Goal: Task Accomplishment & Management: Complete application form

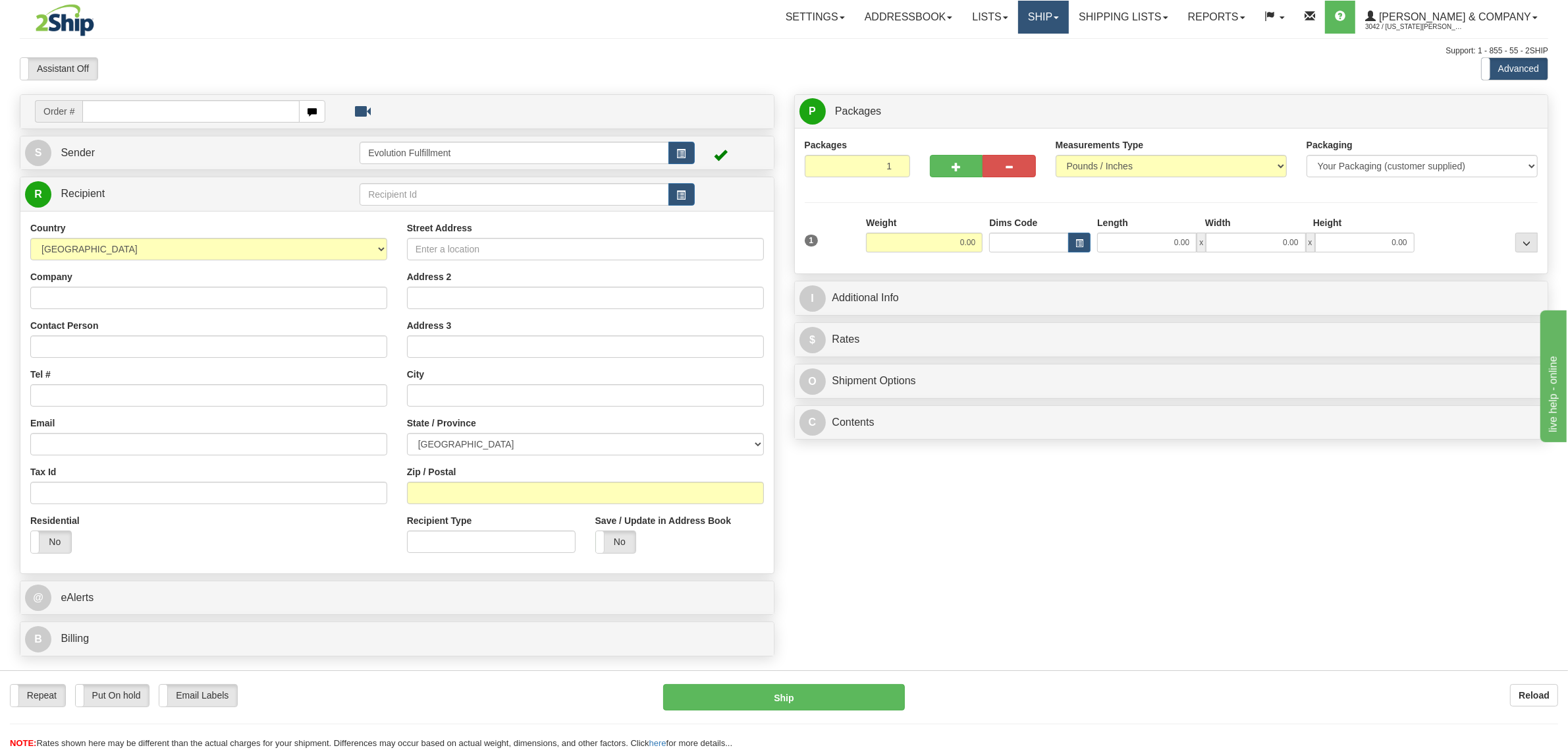
click at [1069, 14] on link "Ship" at bounding box center [1043, 17] width 50 height 33
click at [1055, 63] on span "OnHold / Order Queue" at bounding box center [1008, 63] width 93 height 10
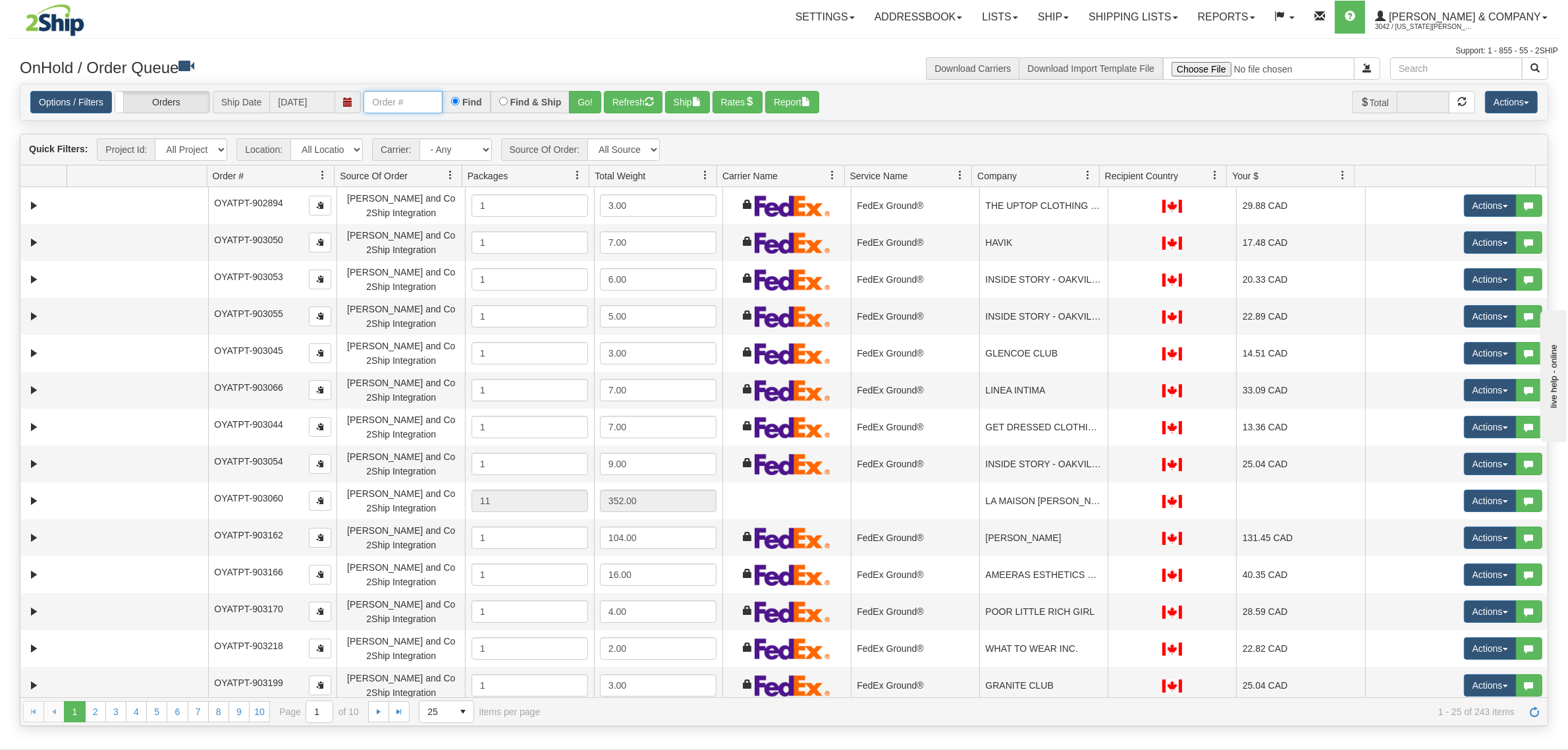
click at [419, 106] on input "text" at bounding box center [403, 101] width 79 height 22
type input "OYATPT-903730"
click at [601, 110] on button "Go!" at bounding box center [585, 101] width 32 height 22
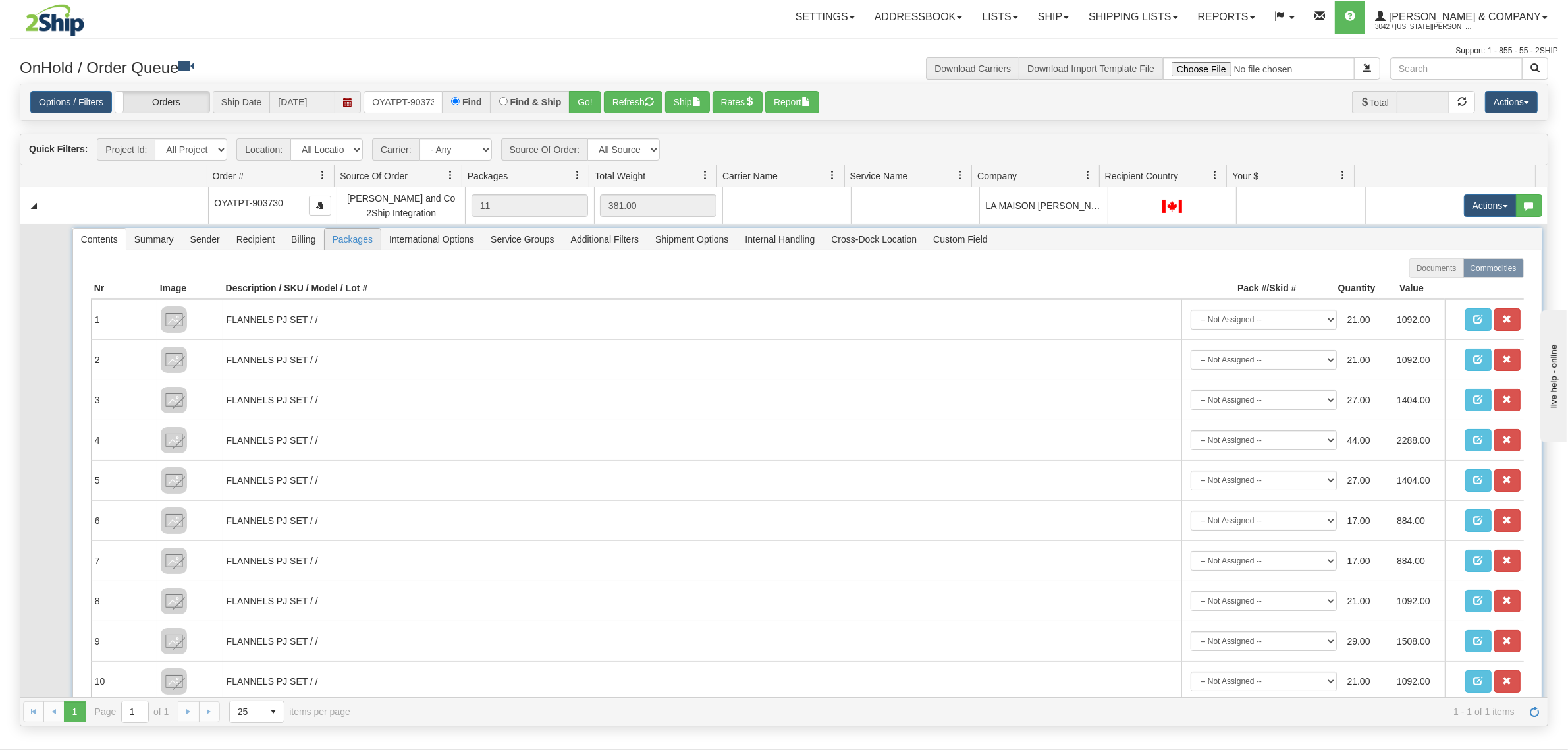
click at [338, 246] on span "Packages" at bounding box center [353, 239] width 56 height 21
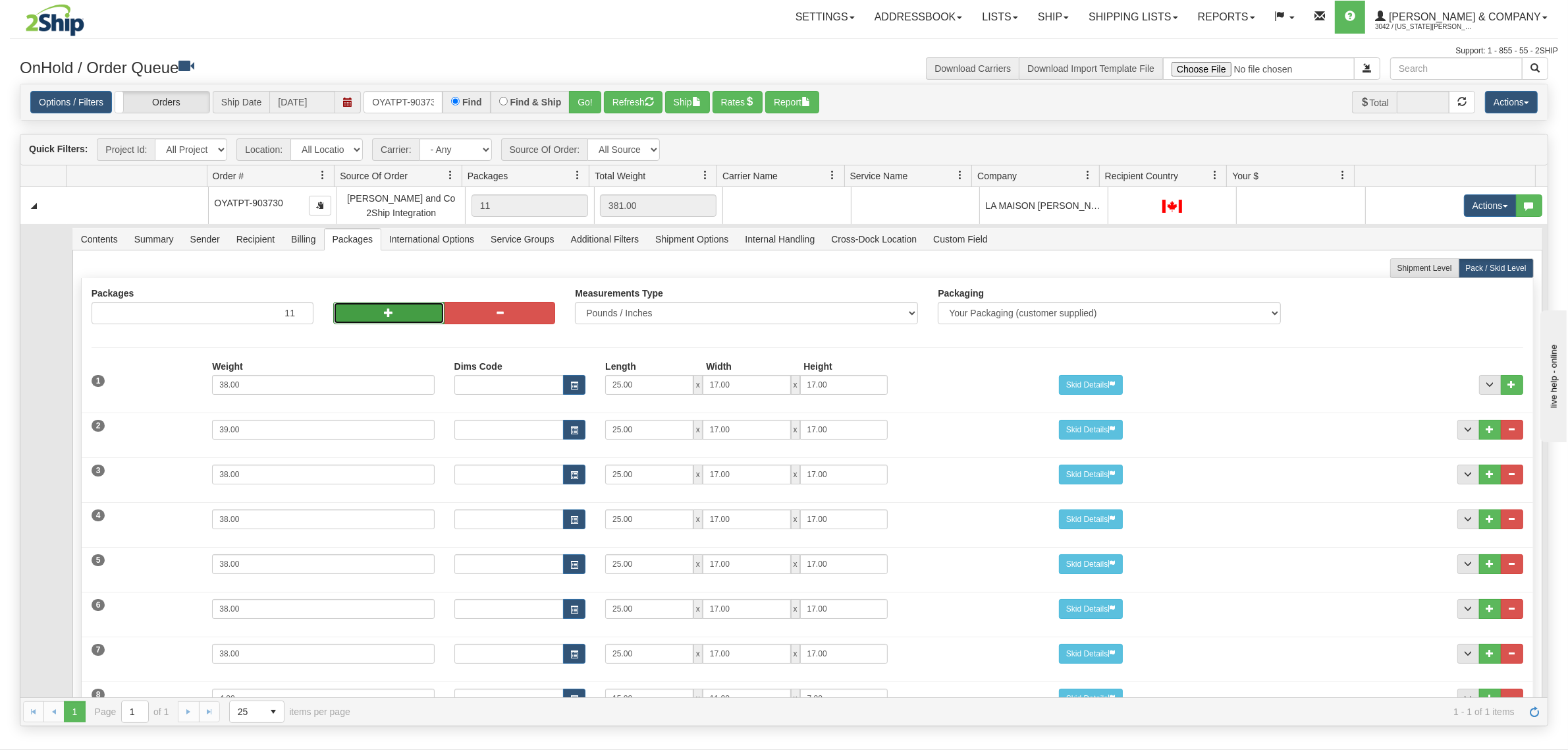
click at [354, 318] on button "button" at bounding box center [388, 313] width 111 height 22
type input "13"
click at [354, 318] on button "button" at bounding box center [388, 313] width 111 height 22
type input "15"
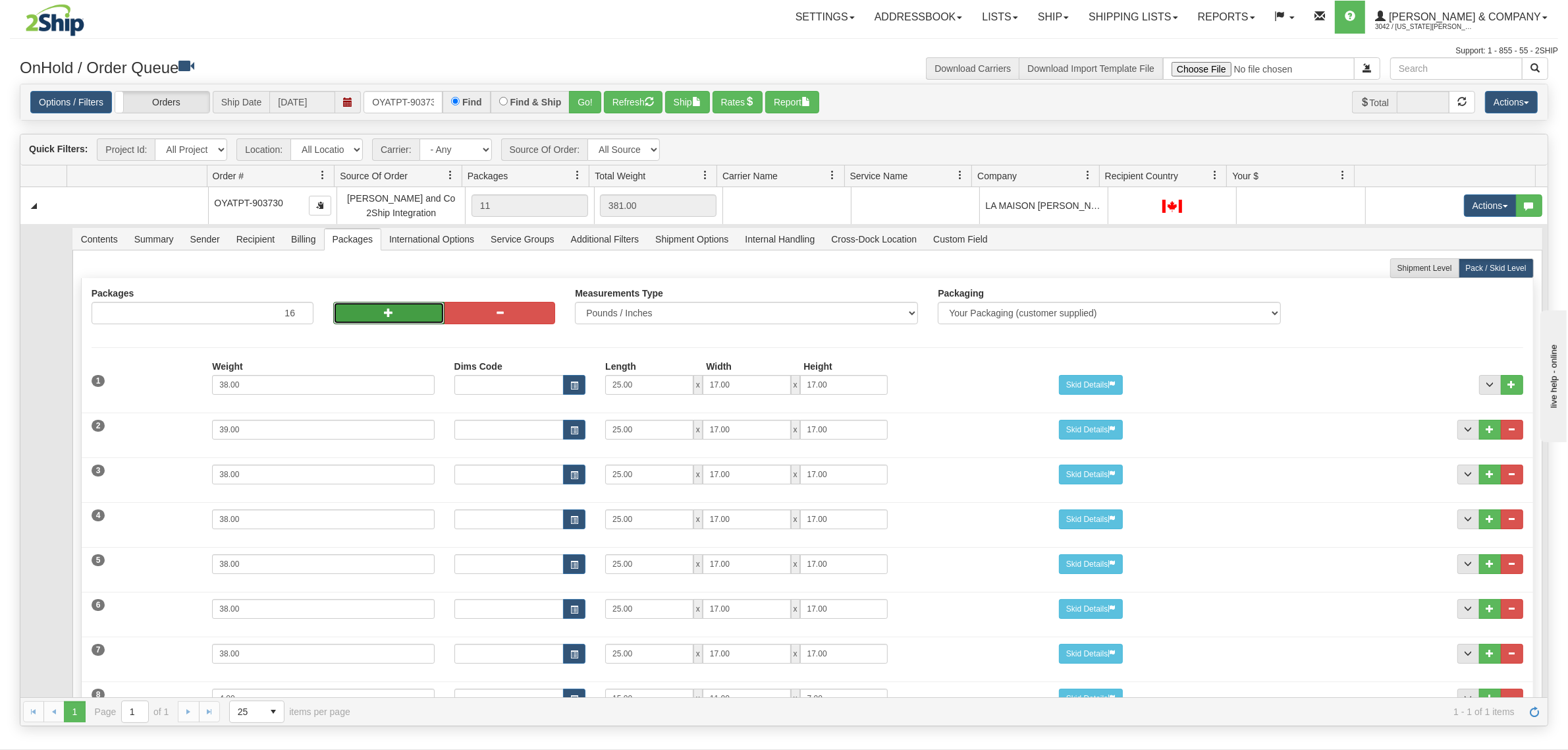
click at [354, 318] on button "button" at bounding box center [388, 313] width 111 height 22
type input "17"
click at [354, 318] on button "button" at bounding box center [388, 313] width 111 height 22
type input "19"
click at [354, 318] on button "button" at bounding box center [388, 313] width 111 height 22
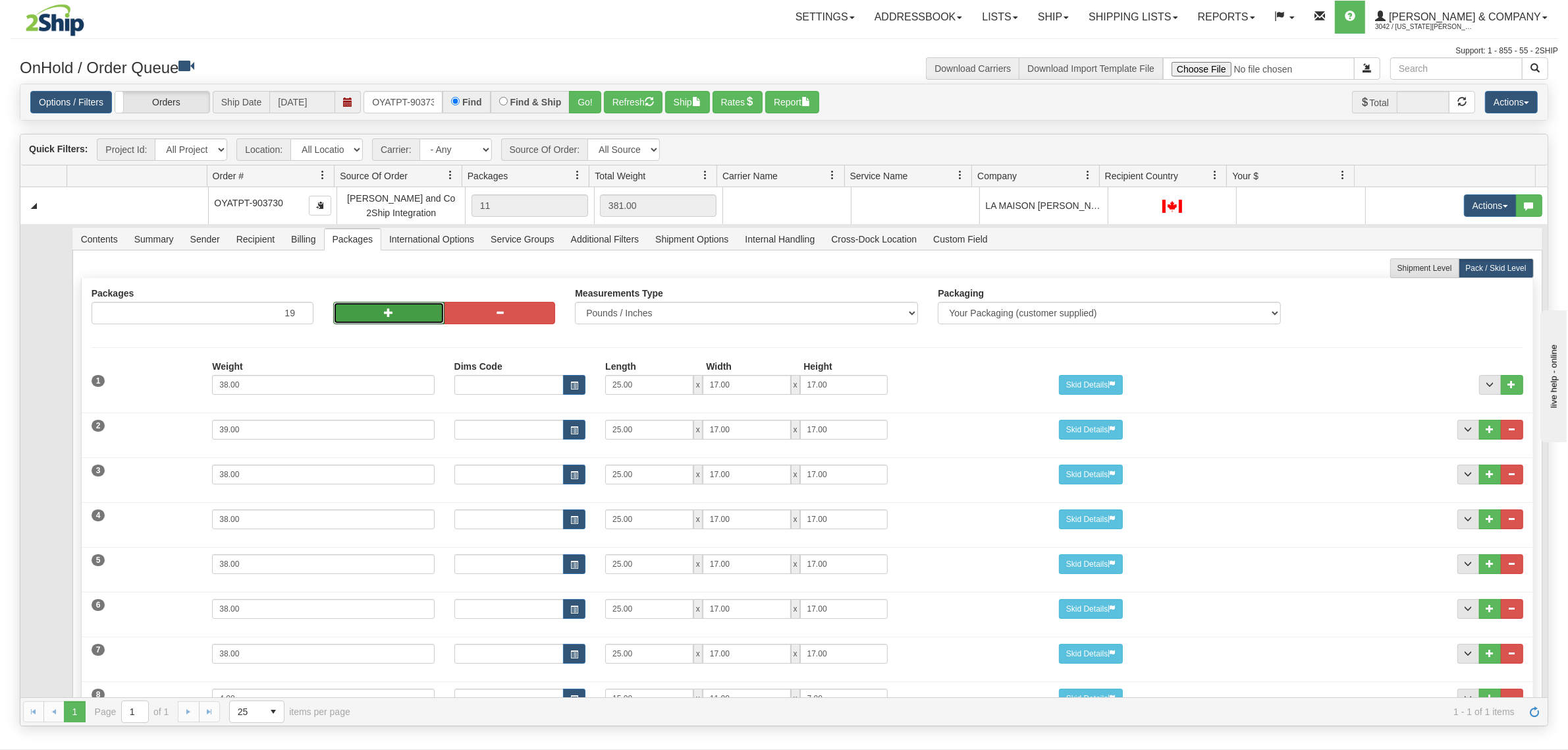
type input "20"
click at [354, 318] on button "button" at bounding box center [388, 313] width 111 height 22
type input "21"
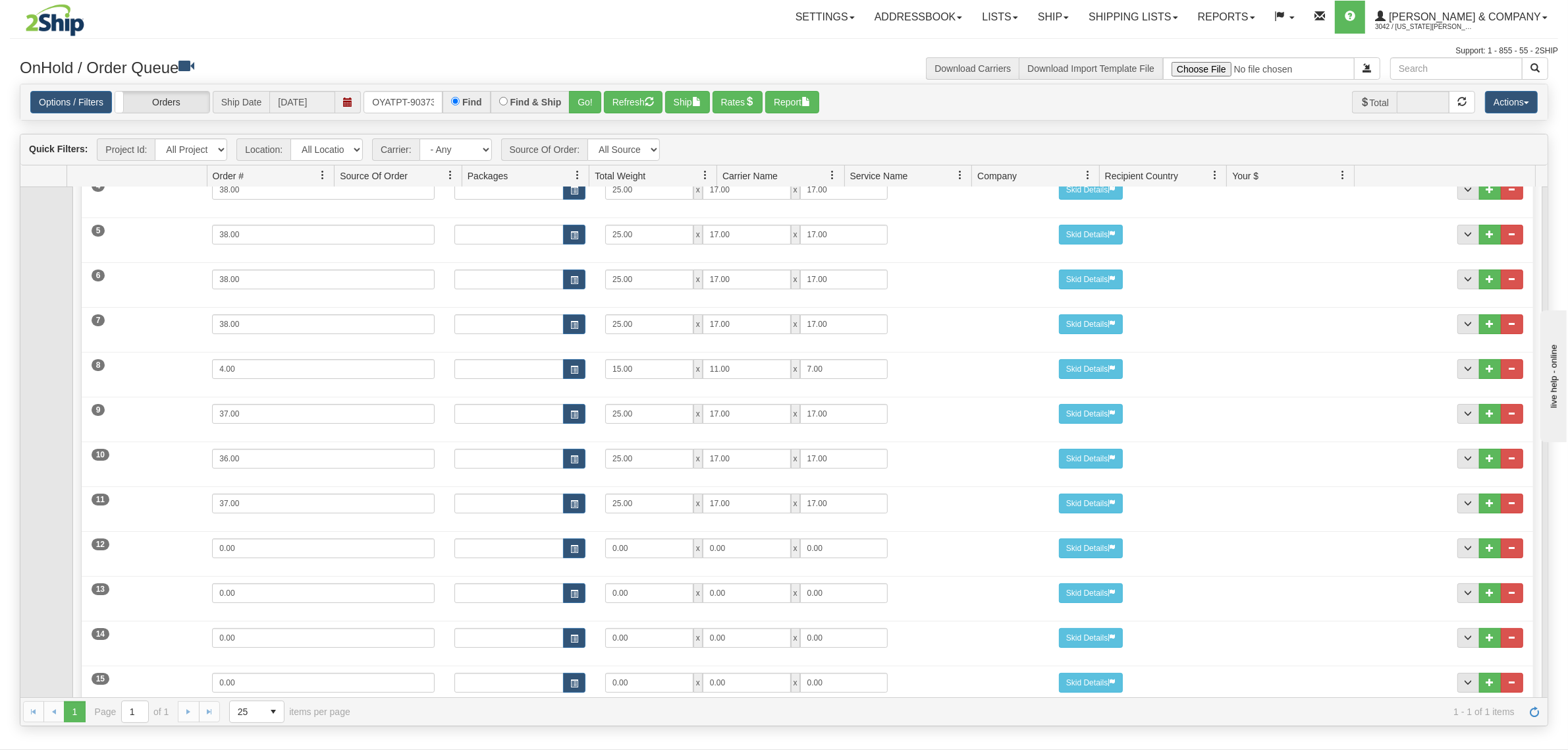
scroll to position [411, 0]
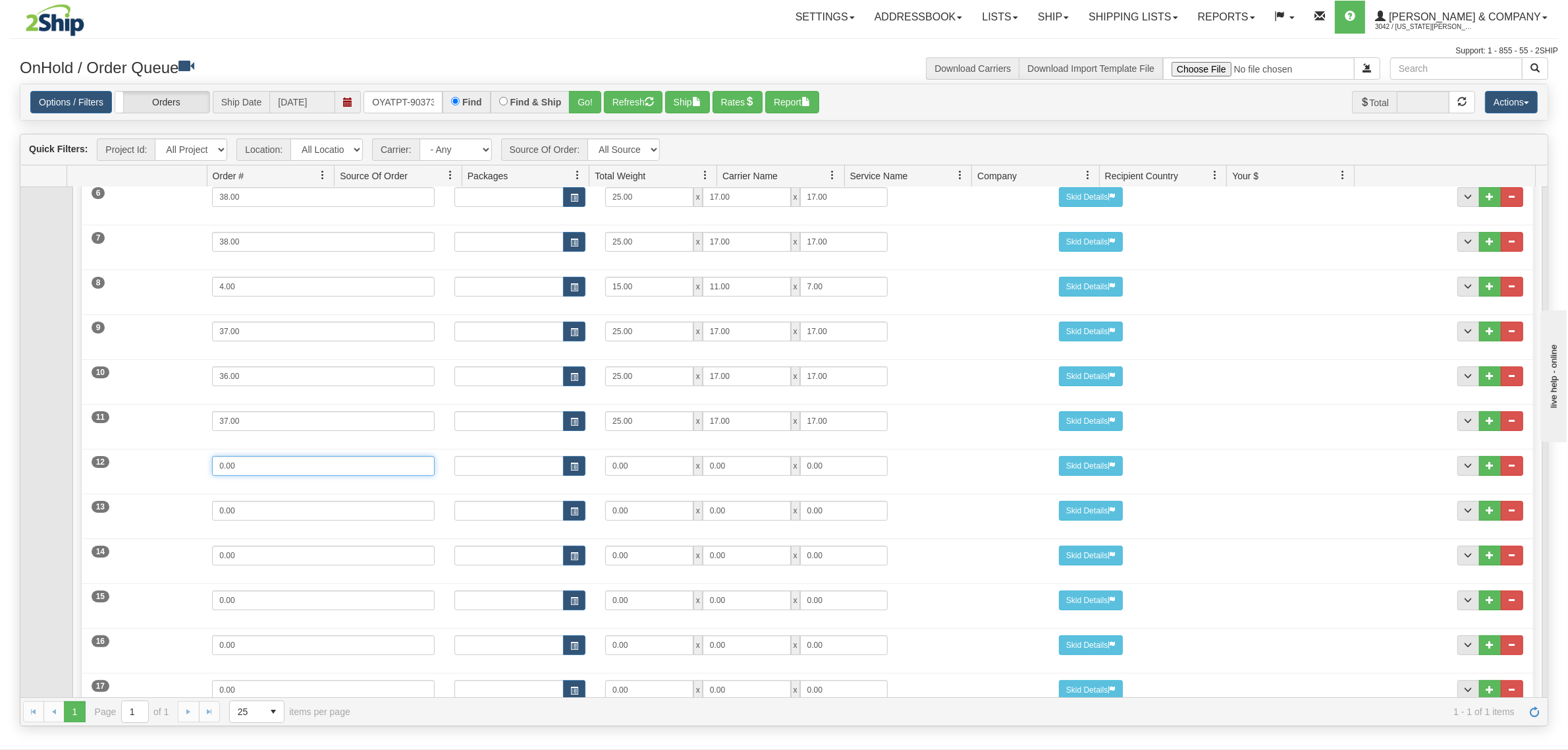
drag, startPoint x: 290, startPoint y: 472, endPoint x: 195, endPoint y: 472, distance: 95.0
click at [195, 472] on div "12 Weight 0.00 Dims Code Length Width Height 0.00 x 0.00 x" at bounding box center [807, 464] width 1451 height 44
type input "32"
type input "25"
type input "17"
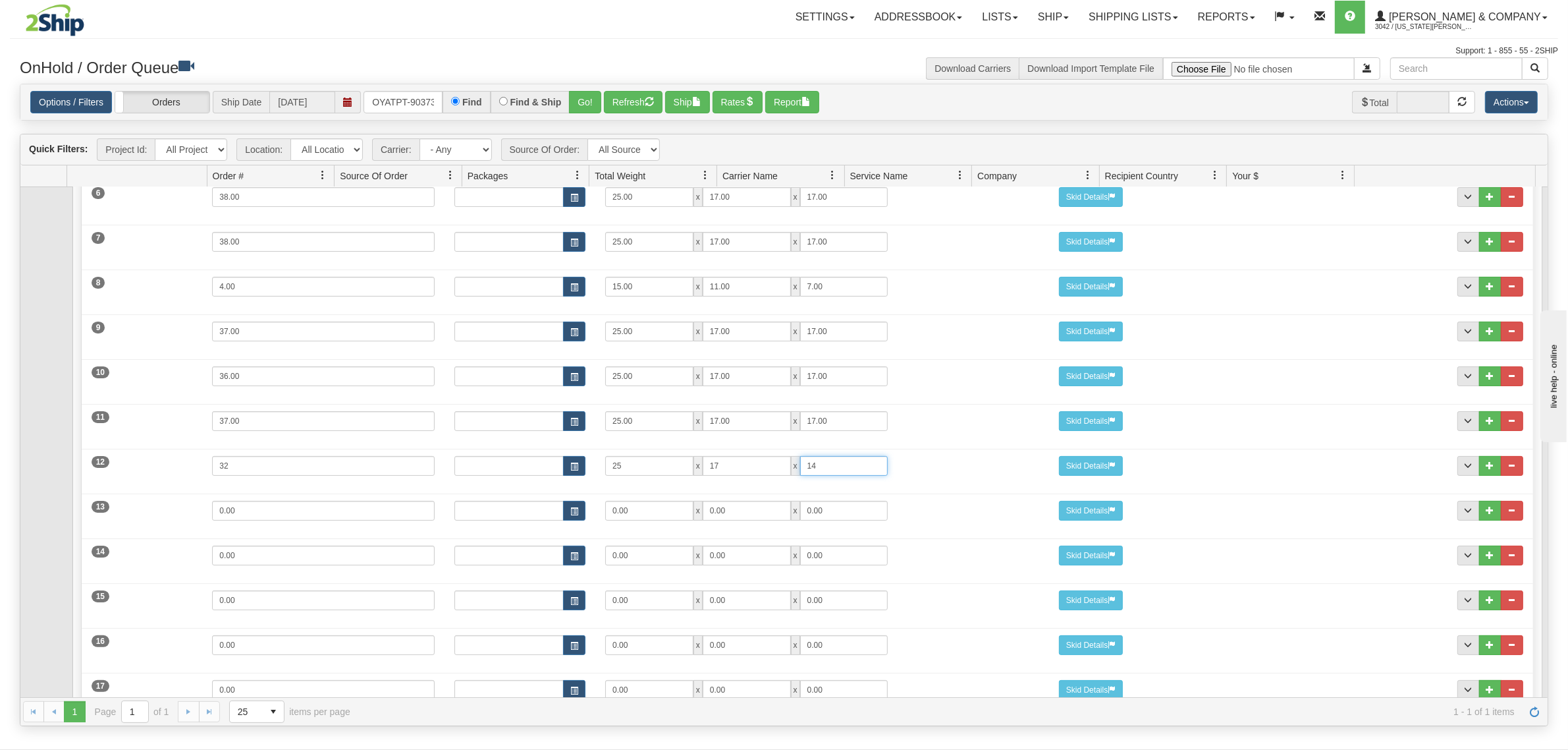
type input "14"
drag, startPoint x: 263, startPoint y: 512, endPoint x: 176, endPoint y: 510, distance: 87.0
click at [176, 510] on div "13 Weight 0.00 Dims Code Length Width Height 0.00 x 0.00 x" at bounding box center [807, 509] width 1451 height 44
type input "34"
type input "25"
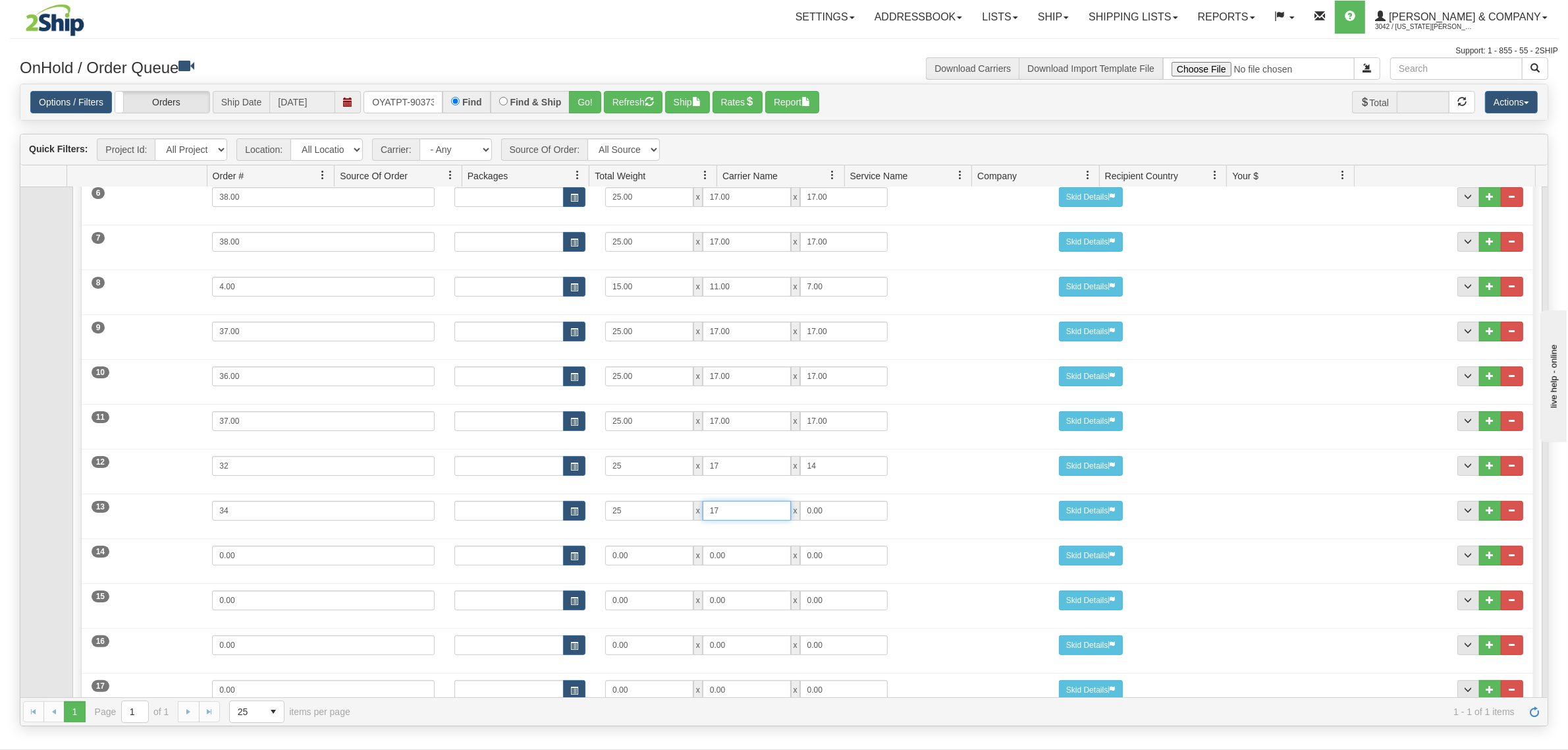
type input "17"
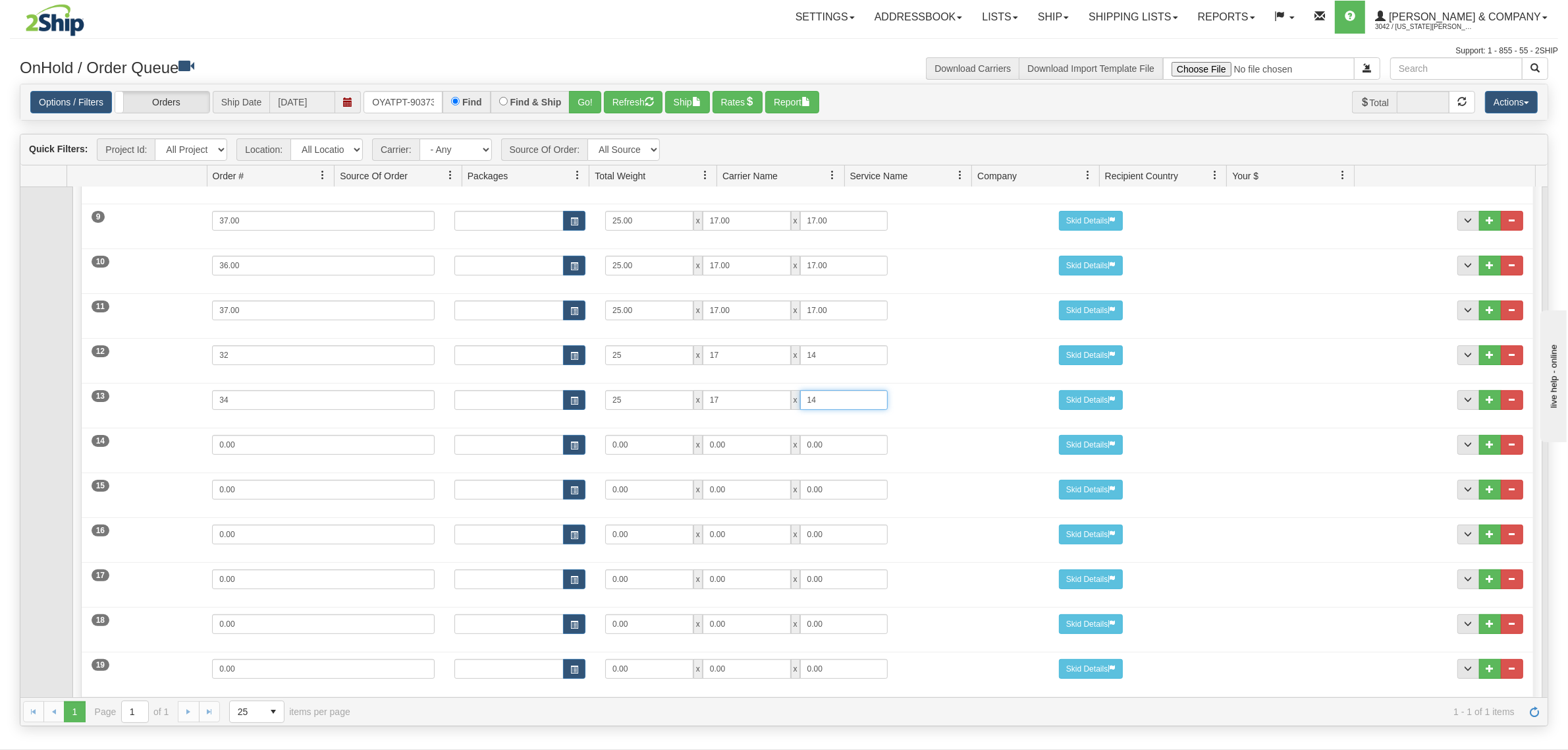
scroll to position [576, 0]
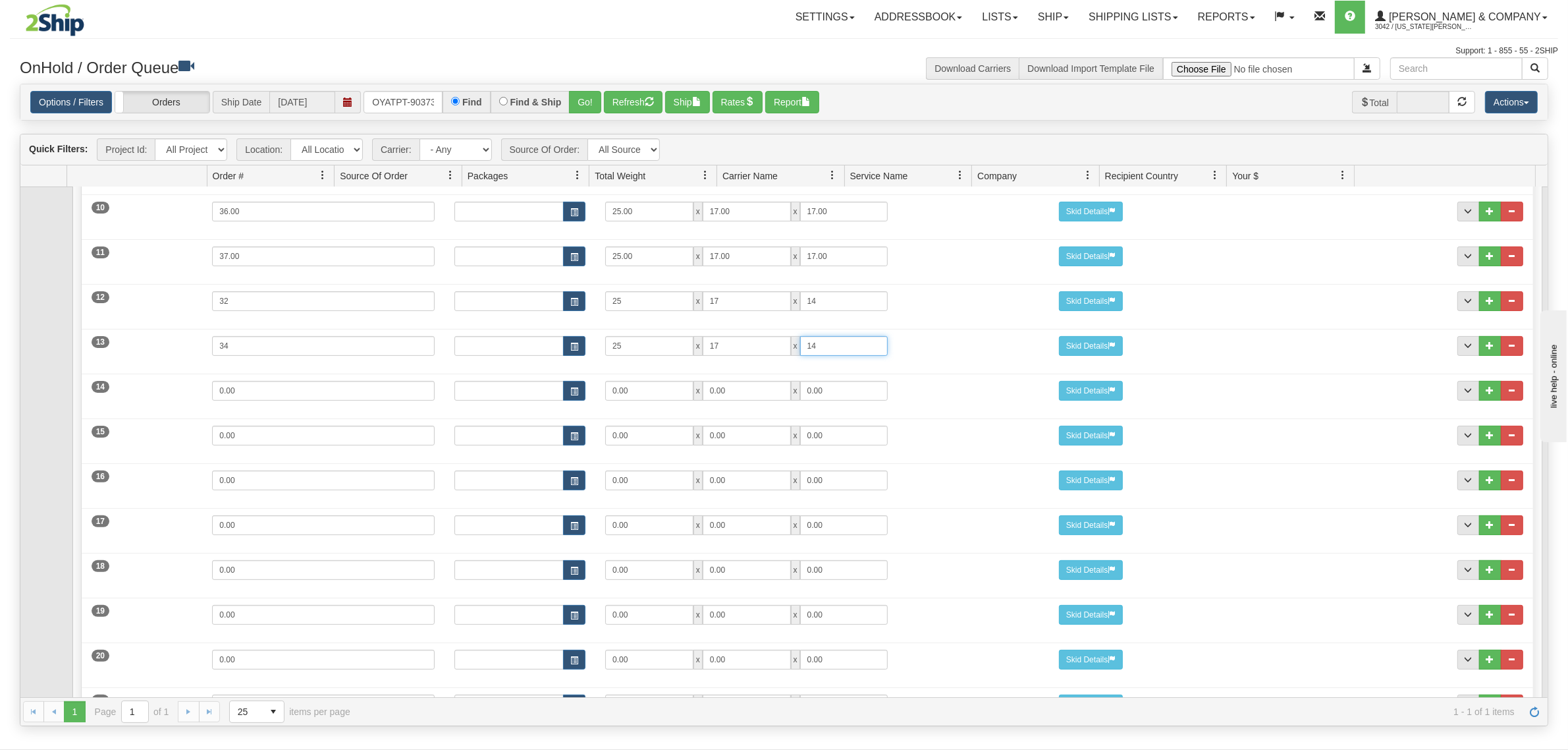
type input "14"
drag, startPoint x: 251, startPoint y: 399, endPoint x: 167, endPoint y: 399, distance: 84.0
click at [167, 399] on div "14 Weight 0.00 Dims Code Length Width Height 0.00 x 0.00 x" at bounding box center [807, 389] width 1451 height 44
type input "33"
type input "25"
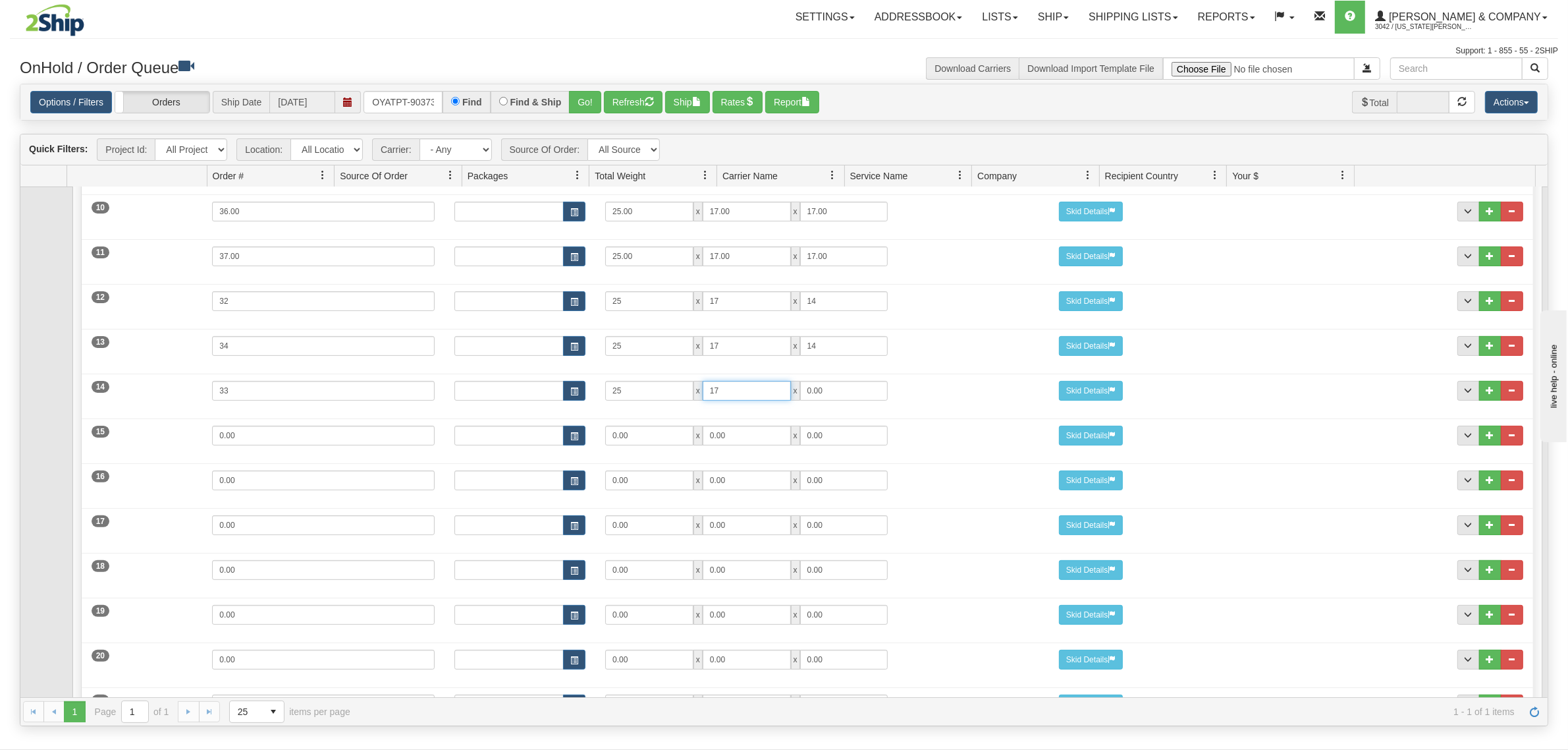
type input "17"
type input "14"
drag, startPoint x: 260, startPoint y: 446, endPoint x: 148, endPoint y: 433, distance: 112.8
click at [148, 433] on div "15 Weight 0.00 Dims Code Length Width Height 0.00 x 0.00 x" at bounding box center [807, 433] width 1451 height 44
type input "34"
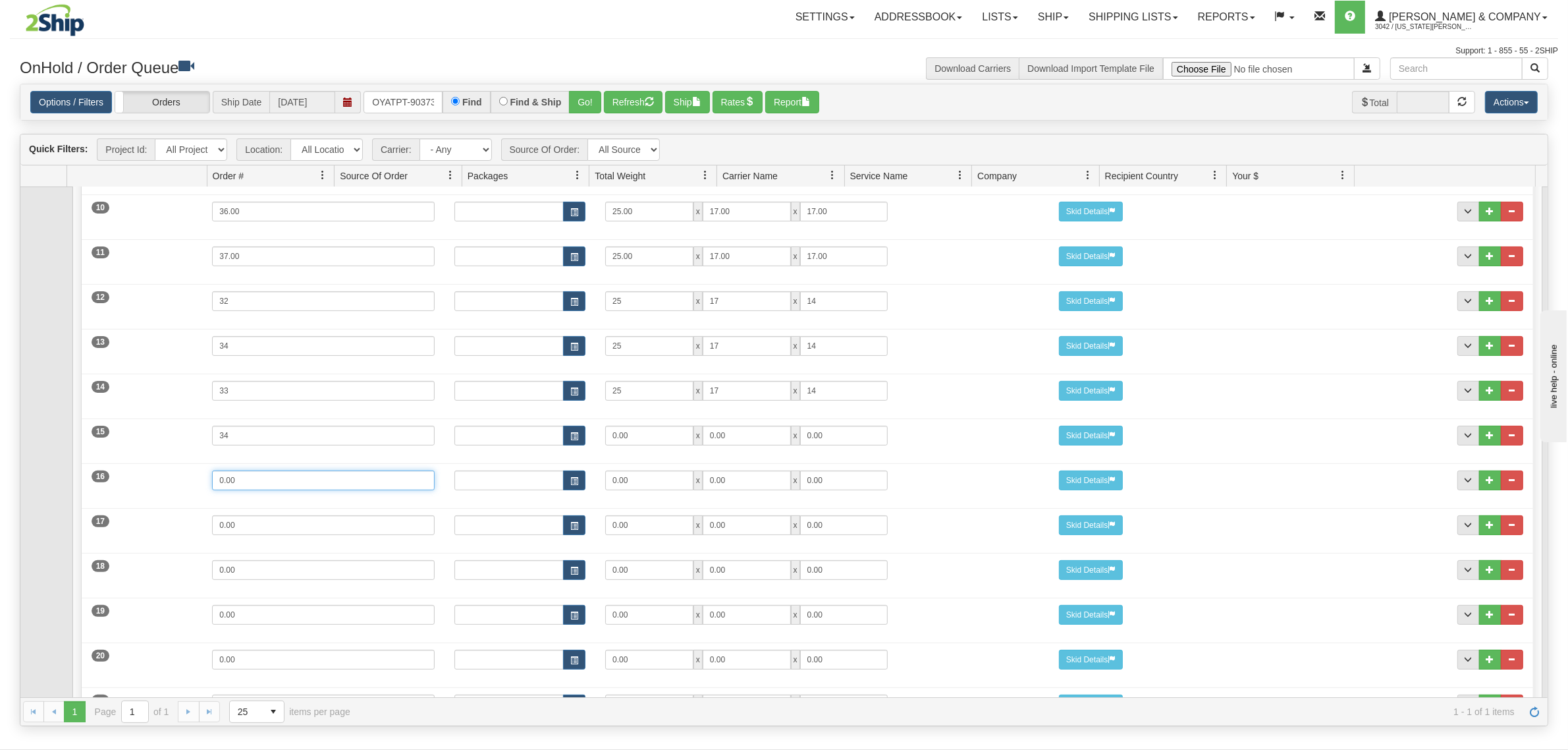
drag, startPoint x: 269, startPoint y: 491, endPoint x: 168, endPoint y: 490, distance: 101.0
click at [168, 490] on div "16 Weight 0.00 Dims Code Length Width Height 0.00 x 0.00 x" at bounding box center [807, 478] width 1451 height 44
type input "33"
drag, startPoint x: 241, startPoint y: 538, endPoint x: 161, endPoint y: 540, distance: 80.0
click at [161, 540] on div "17 Weight 0.00 Dims Code Length Width Height 0.00 x 0.00 x" at bounding box center [807, 523] width 1451 height 44
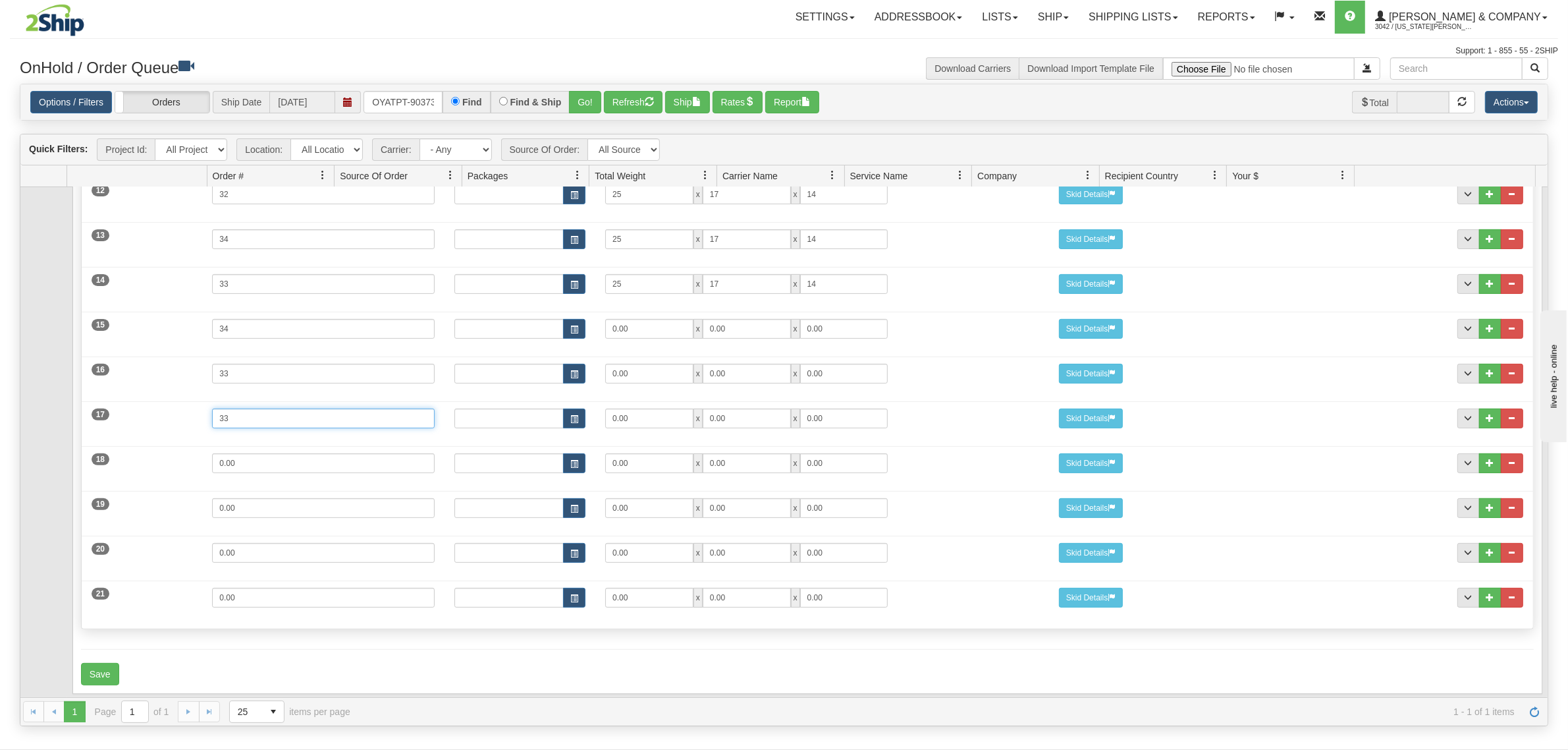
scroll to position [706, 0]
type input "33"
drag, startPoint x: 258, startPoint y: 452, endPoint x: 179, endPoint y: 452, distance: 79.0
click at [179, 452] on div "18 Weight 0.00 Dims Code Length Width Height 0.00 x 0.00 x" at bounding box center [807, 461] width 1451 height 44
type input "32"
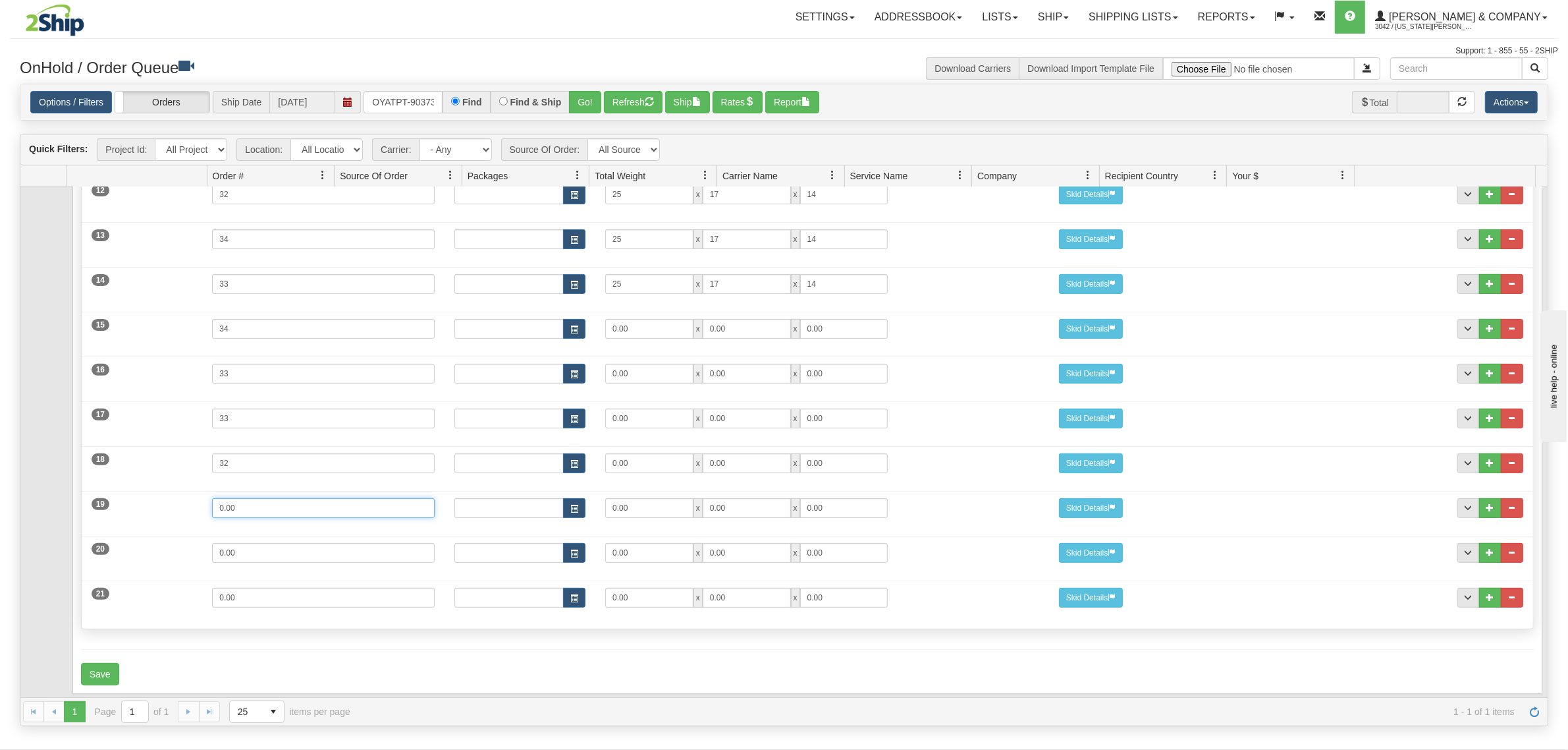
drag, startPoint x: 257, startPoint y: 492, endPoint x: 183, endPoint y: 493, distance: 74.0
click at [183, 493] on div "19 Weight 0.00 Dims Code Length Width Height 0.00 x 0.00 x" at bounding box center [807, 506] width 1451 height 44
type input "33"
drag, startPoint x: 255, startPoint y: 538, endPoint x: 179, endPoint y: 540, distance: 76.0
click at [179, 540] on div "20 Weight 0.00 Dims Code Length Width Height 0.00 x 0.00 x" at bounding box center [807, 551] width 1451 height 44
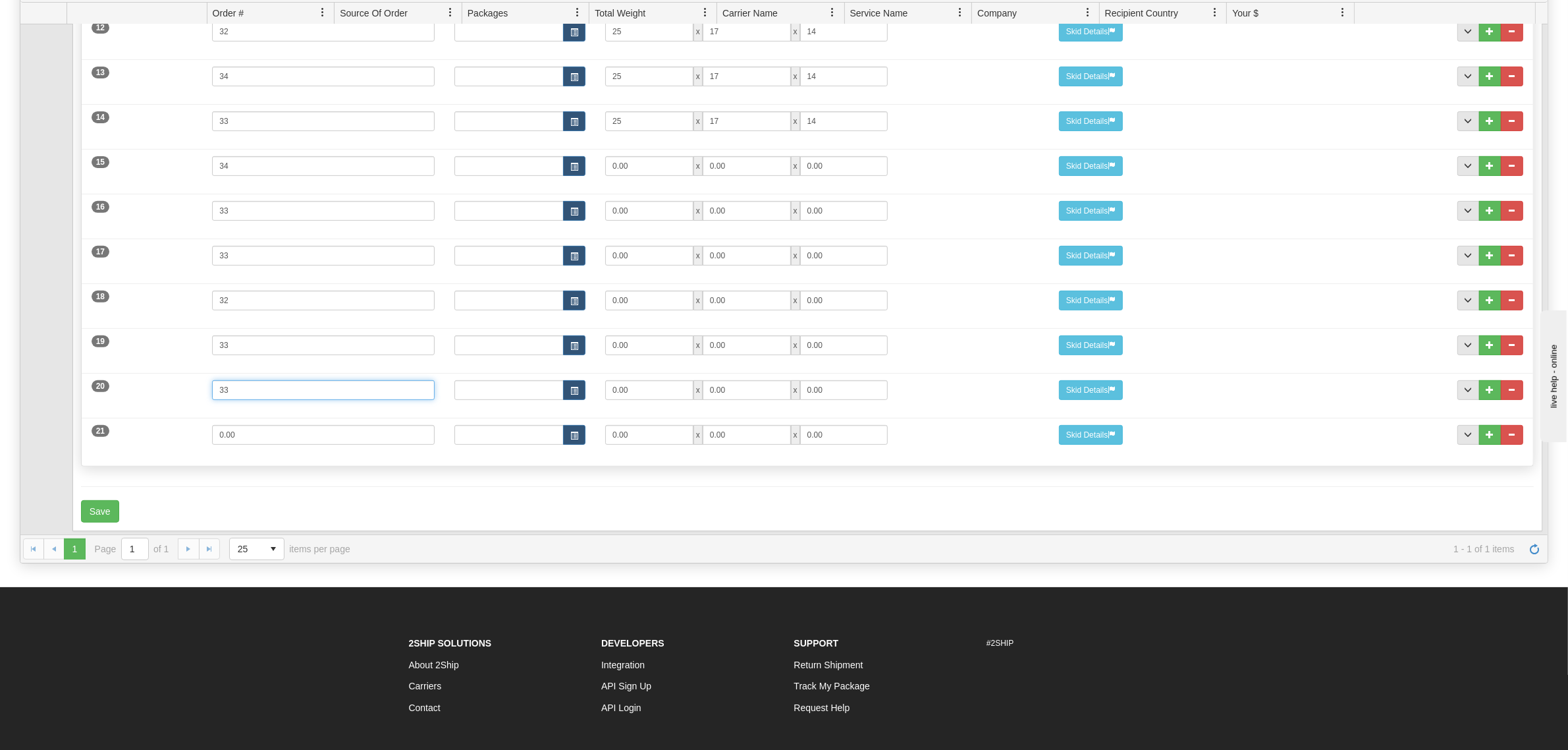
scroll to position [165, 0]
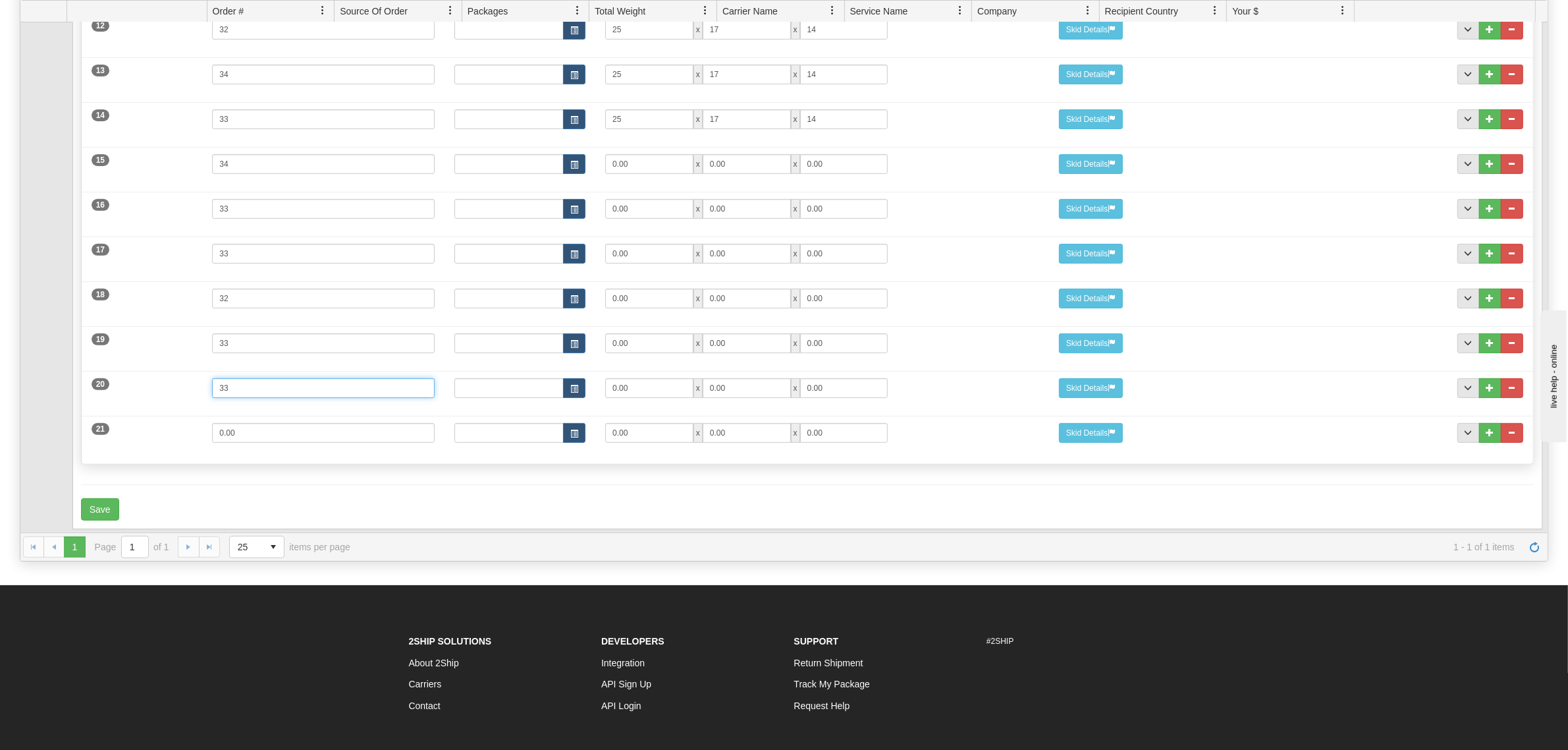
type input "33"
drag, startPoint x: 249, startPoint y: 425, endPoint x: 157, endPoint y: 425, distance: 92.0
click at [157, 425] on div "21 Weight 0.00 Dims Code Length Width Height 0.00 x 0.00 x" at bounding box center [807, 431] width 1451 height 44
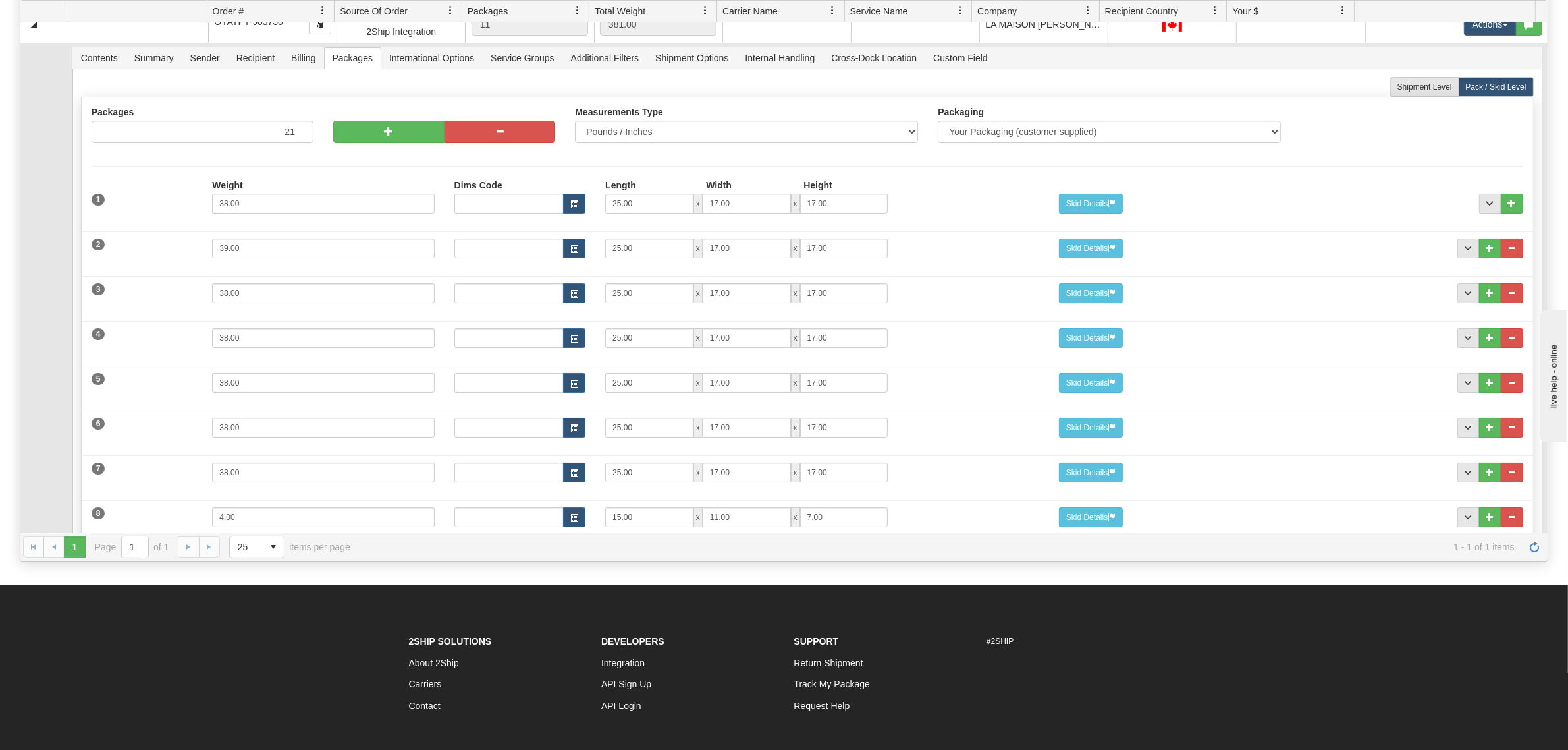
scroll to position [0, 0]
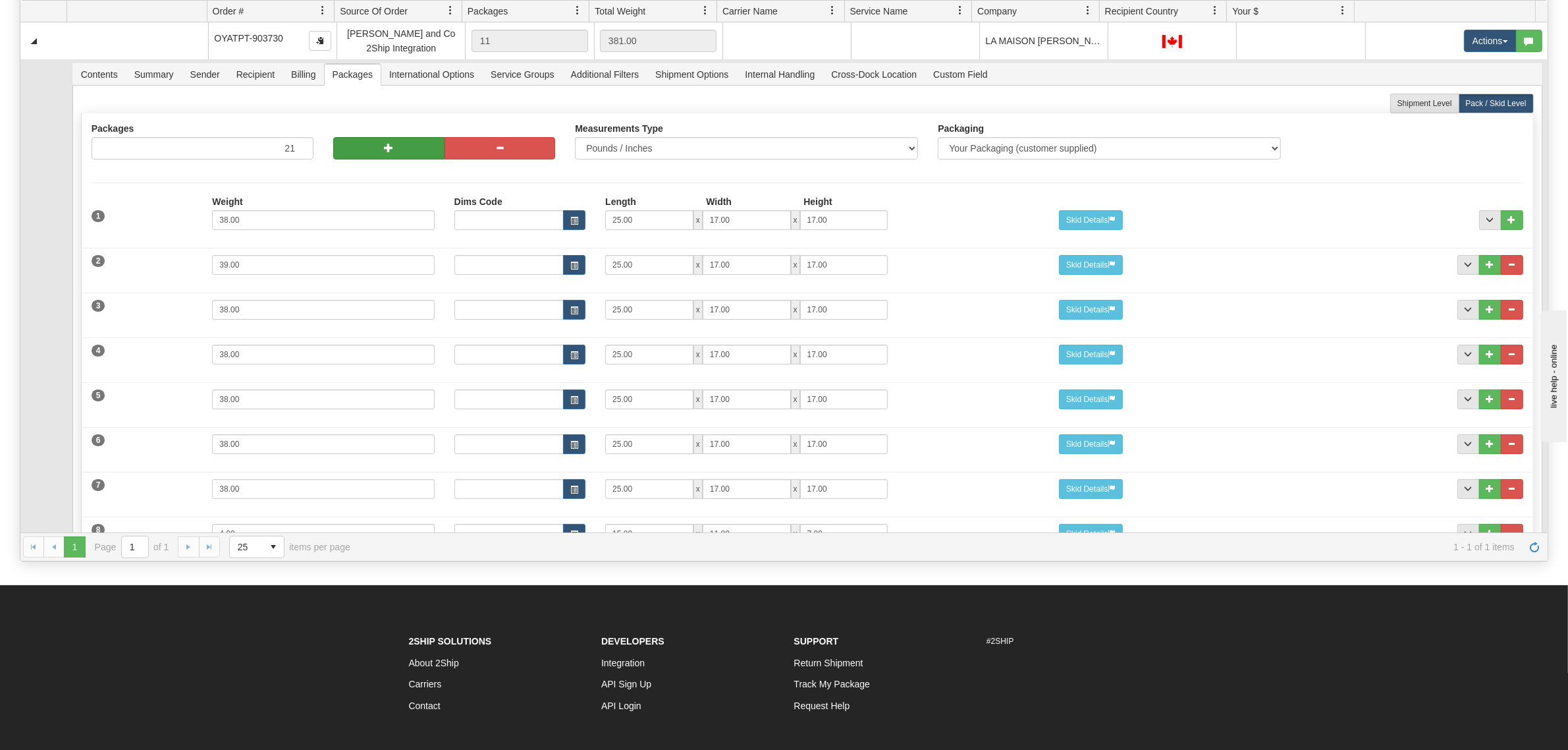
type input "29"
click at [396, 157] on button "button" at bounding box center [388, 148] width 111 height 22
type input "22"
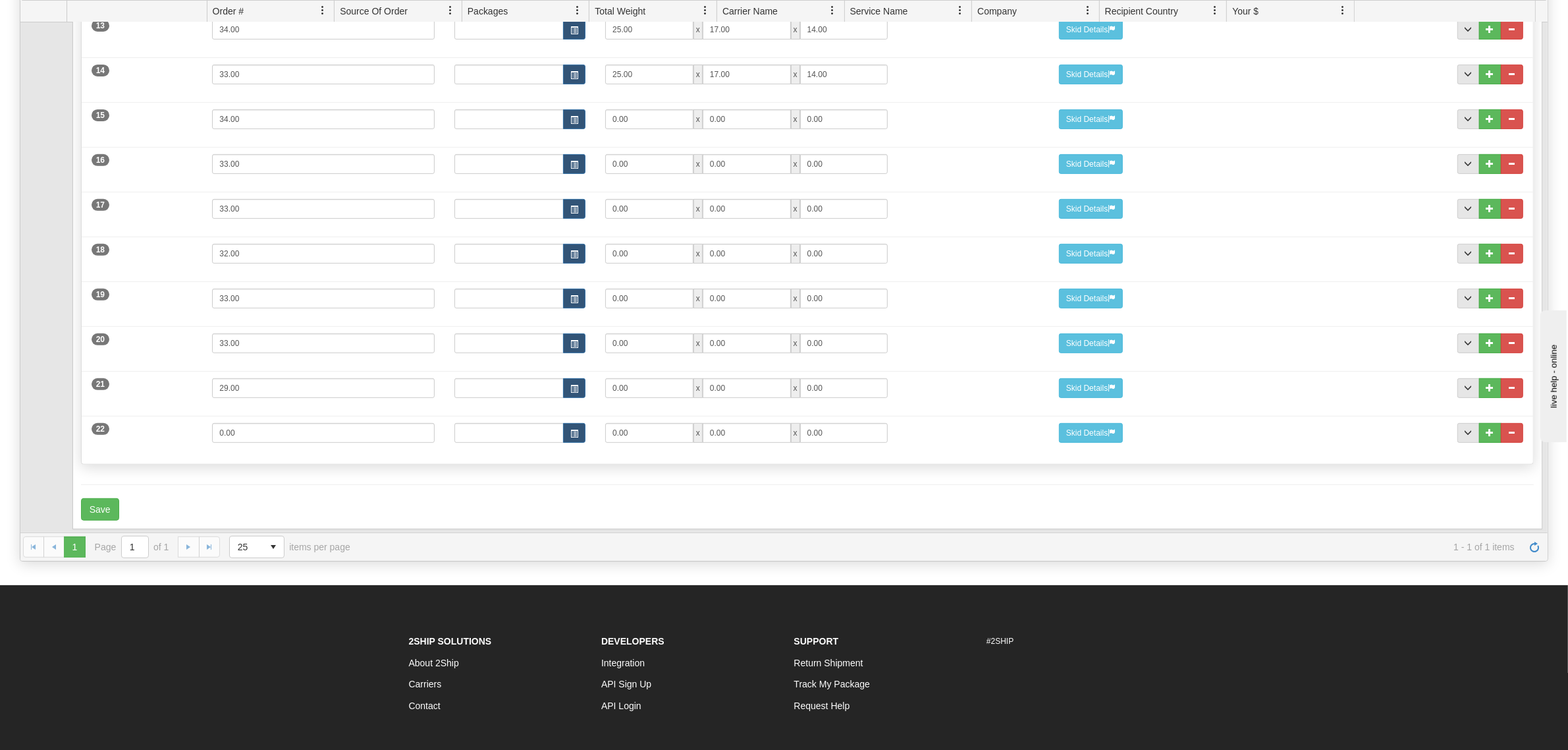
scroll to position [751, 0]
drag, startPoint x: 244, startPoint y: 420, endPoint x: 145, endPoint y: 435, distance: 100.1
click at [145, 435] on div "22 Weight 0.00 Dims Code Length Width Height 0.00 x 0.00 x" at bounding box center [807, 431] width 1451 height 44
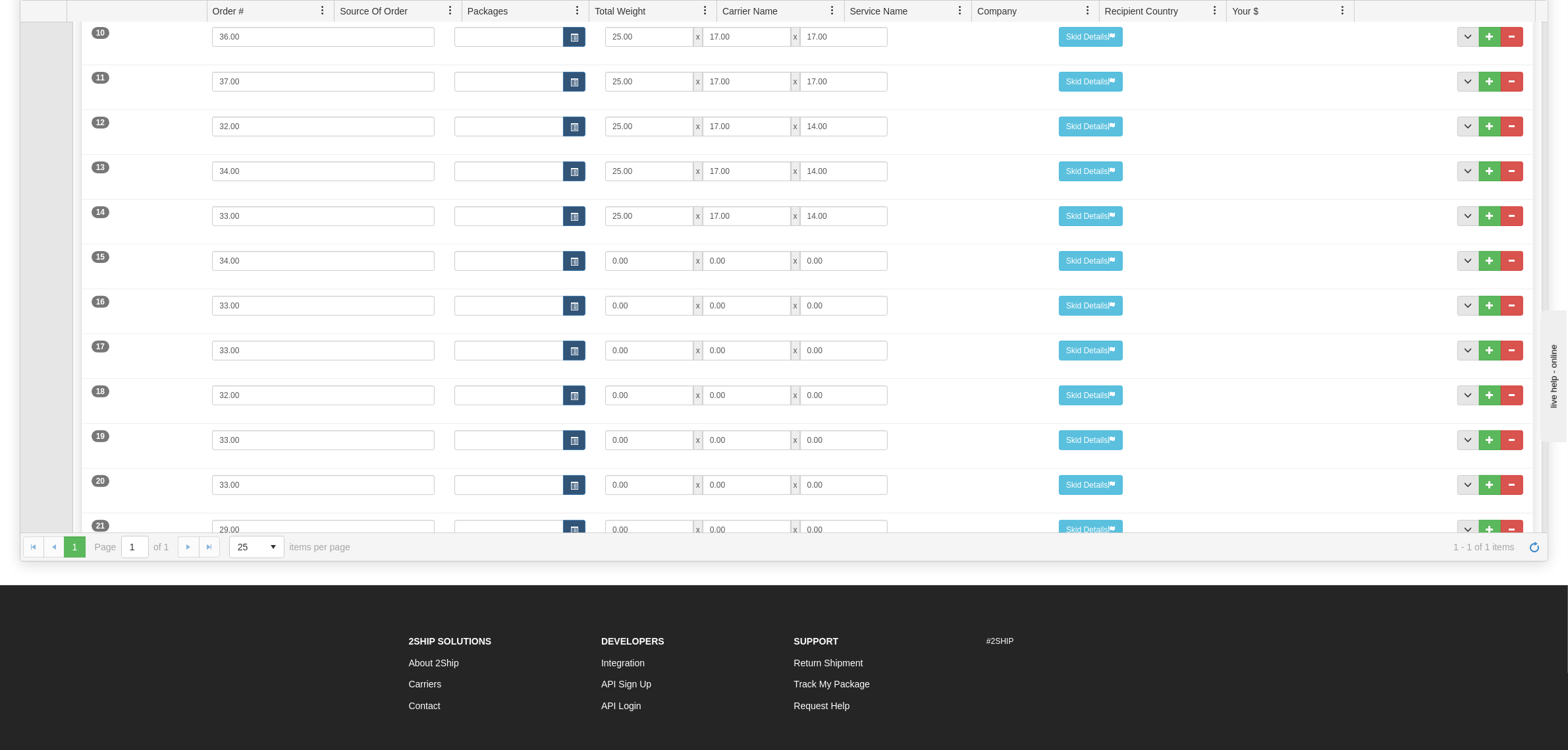
type input "26"
drag, startPoint x: 649, startPoint y: 270, endPoint x: 568, endPoint y: 274, distance: 81.1
click at [568, 270] on div "Dims Code Length Width Height 0.00 x 0.00 x 0.00" at bounding box center [747, 260] width 605 height 20
type input "25"
type input "17"
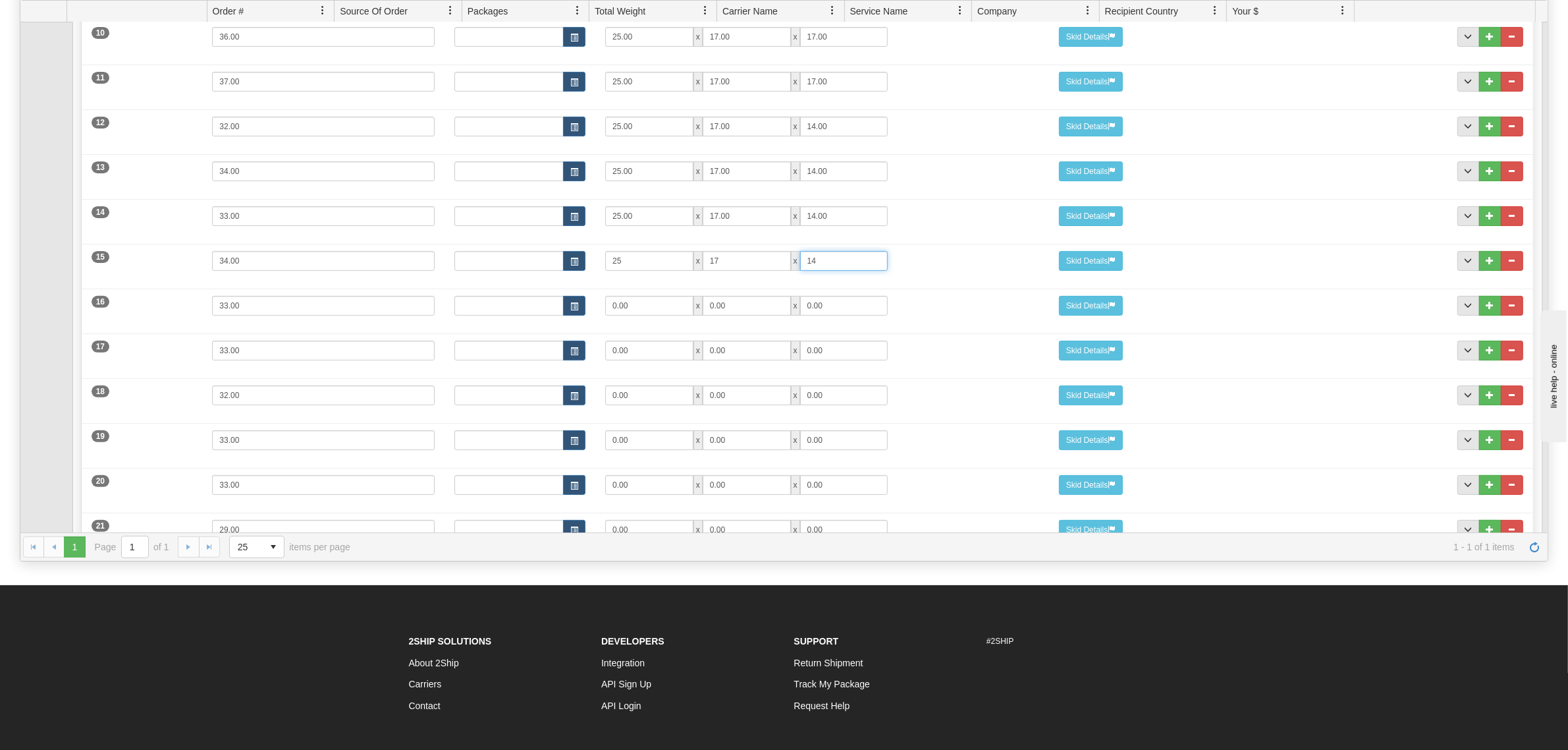
type input "14"
drag, startPoint x: 650, startPoint y: 310, endPoint x: 512, endPoint y: 309, distance: 138.0
click at [512, 309] on div "Dims Code Length Width Height 0.00 x 0.00 x 0.00" at bounding box center [747, 305] width 605 height 20
type input "25"
type input "17"
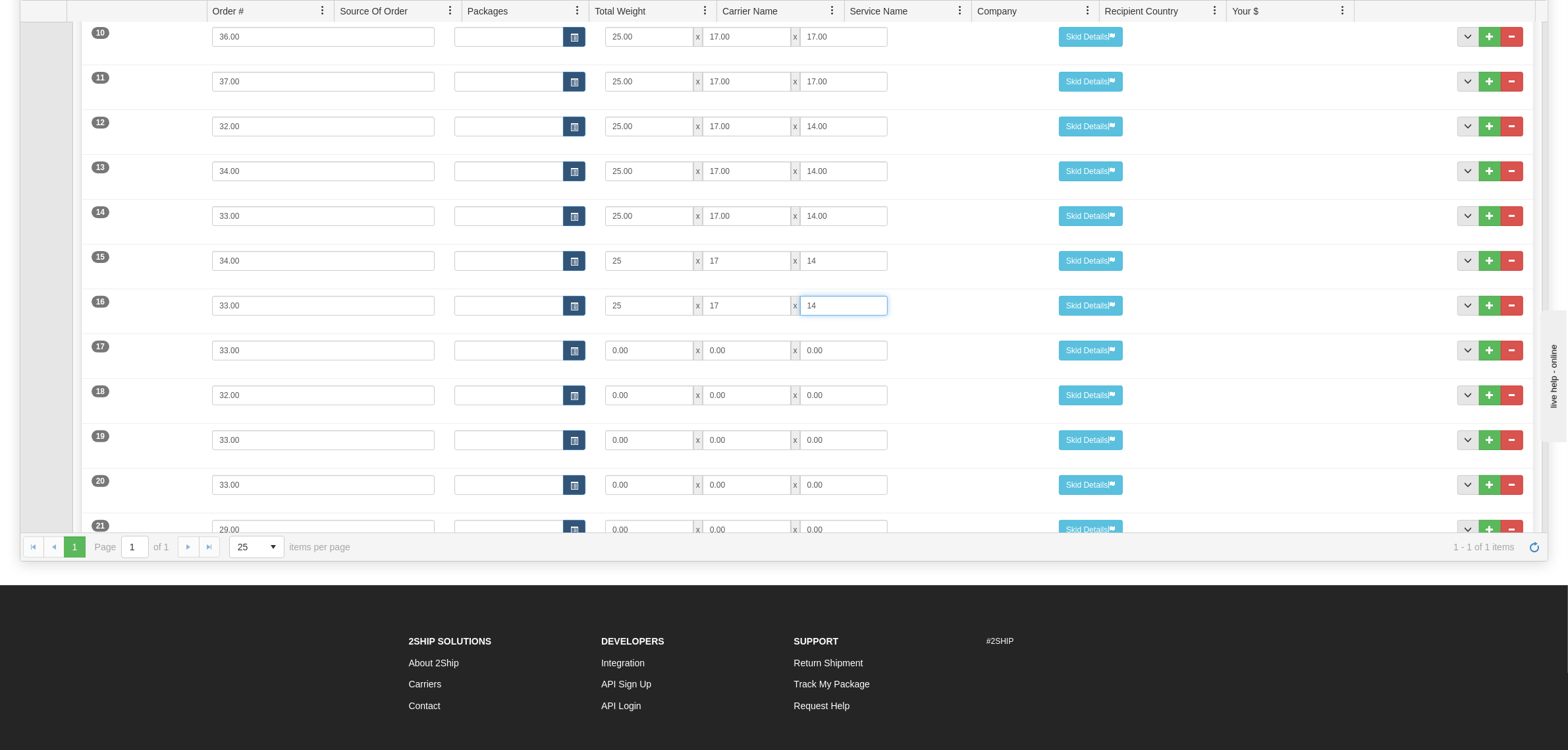
type input "14"
drag, startPoint x: 655, startPoint y: 359, endPoint x: 518, endPoint y: 359, distance: 137.0
click at [518, 359] on div "Dims Code Length Width Height 0.00 x 0.00 x 0.00" at bounding box center [747, 350] width 605 height 20
type input "25"
type input "17"
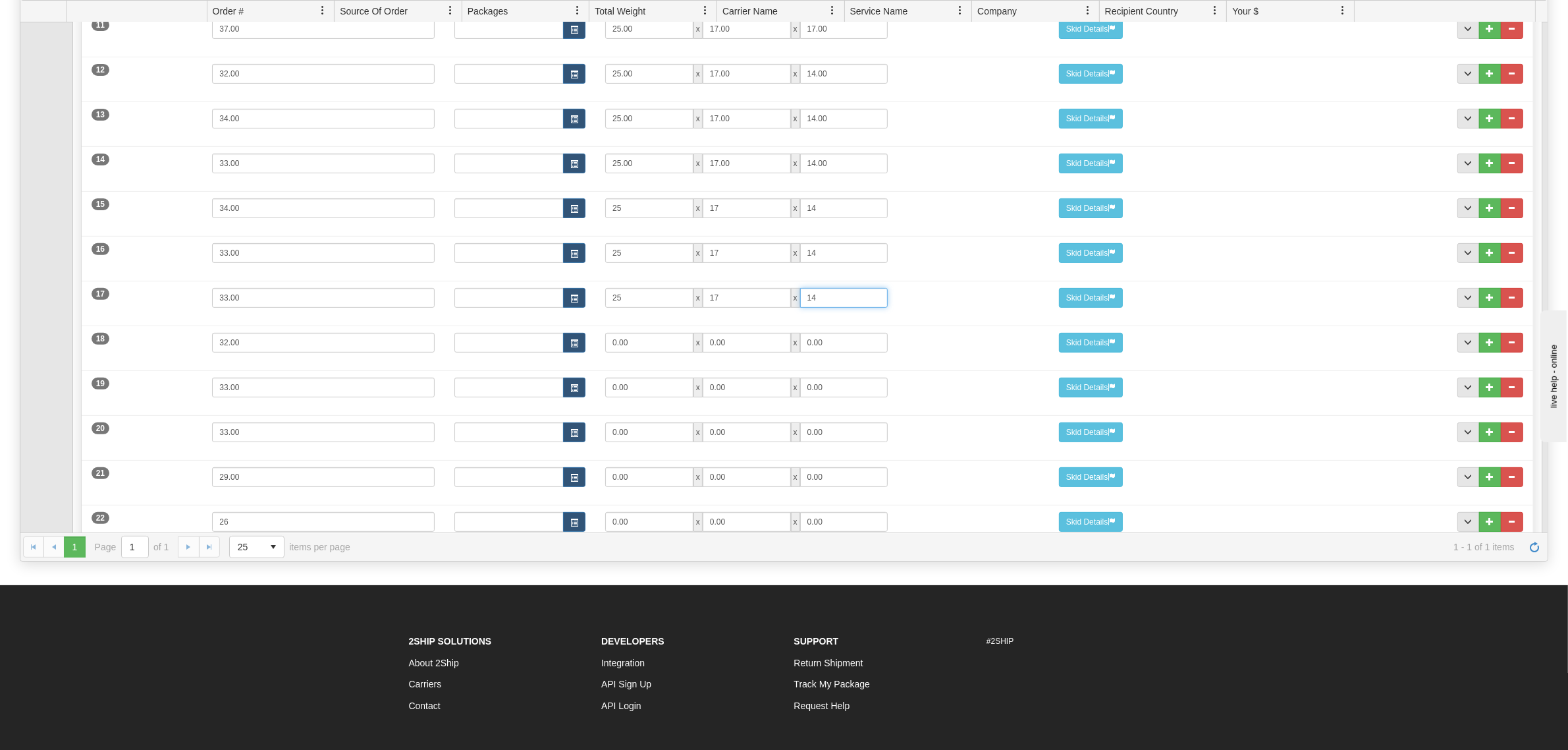
scroll to position [669, 0]
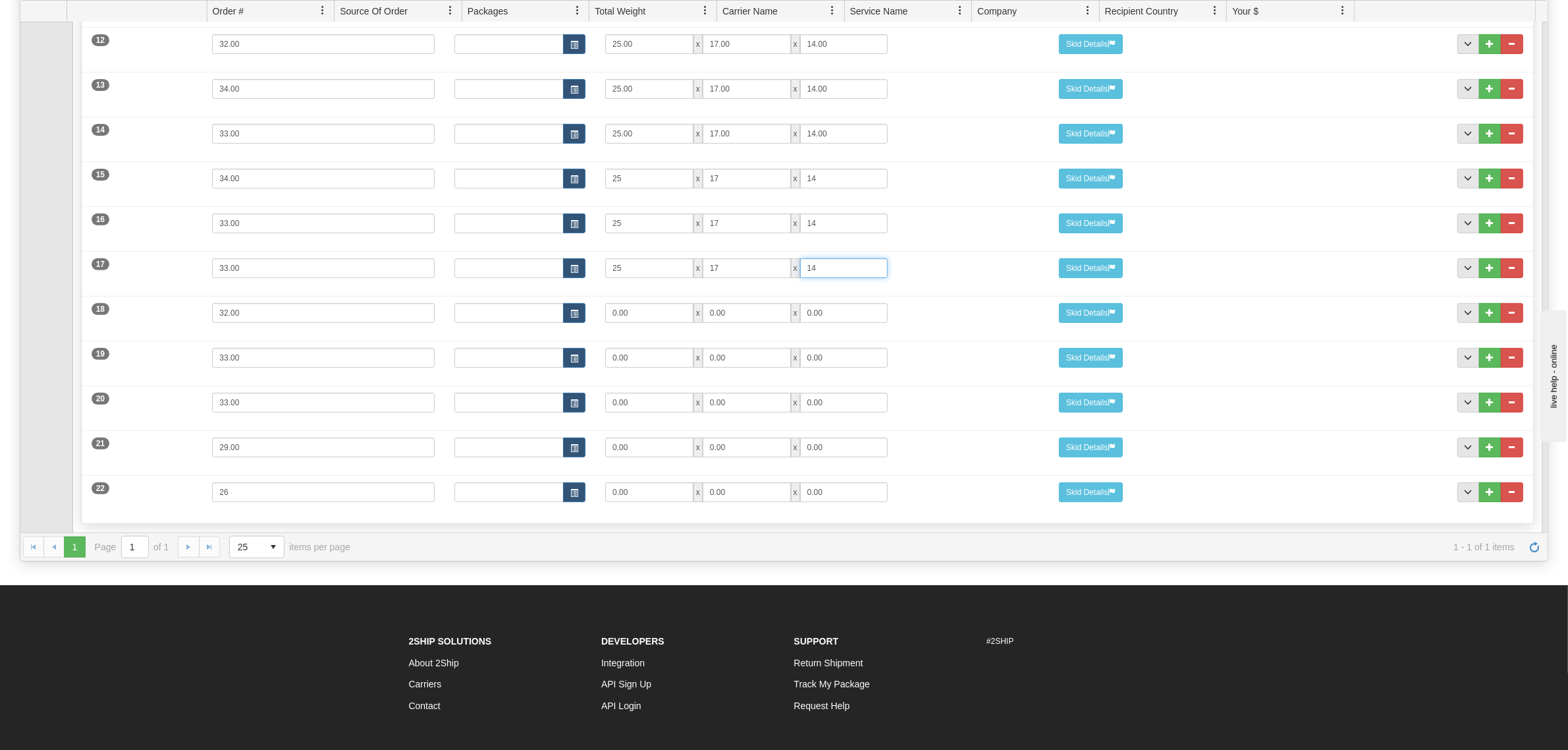
type input "14"
drag, startPoint x: 647, startPoint y: 326, endPoint x: 530, endPoint y: 324, distance: 117.0
click at [530, 323] on div "Dims Code Length Width Height 0.00 x 0.00 x 0.00" at bounding box center [747, 313] width 605 height 20
type input "25"
type input "17"
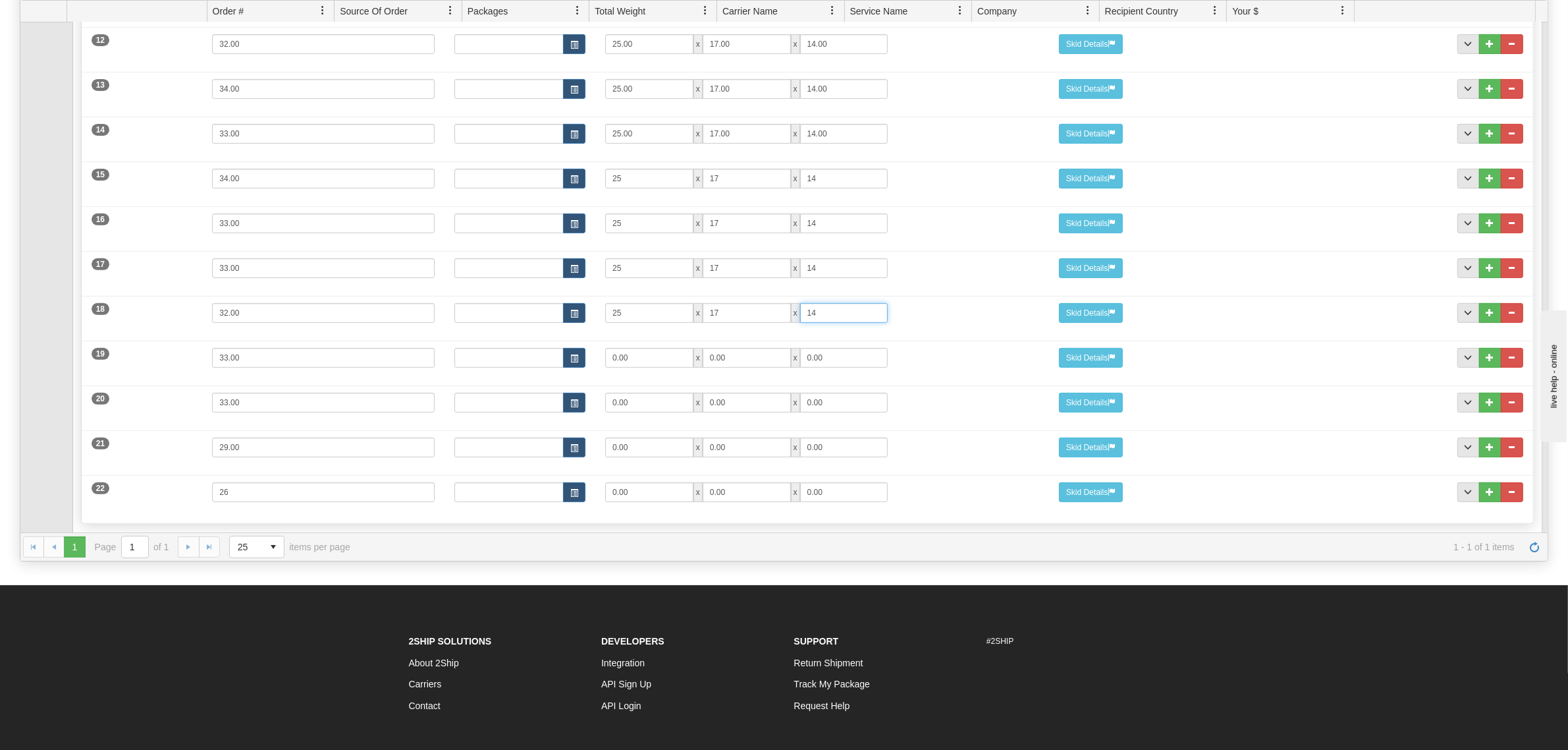
type input "14"
drag, startPoint x: 621, startPoint y: 359, endPoint x: 505, endPoint y: 350, distance: 116.3
click at [505, 350] on div "19 Weight 33.00 Dims Code Length Width Height 0.00 x 0.00 x" at bounding box center [807, 356] width 1451 height 44
type input "25"
type input "17"
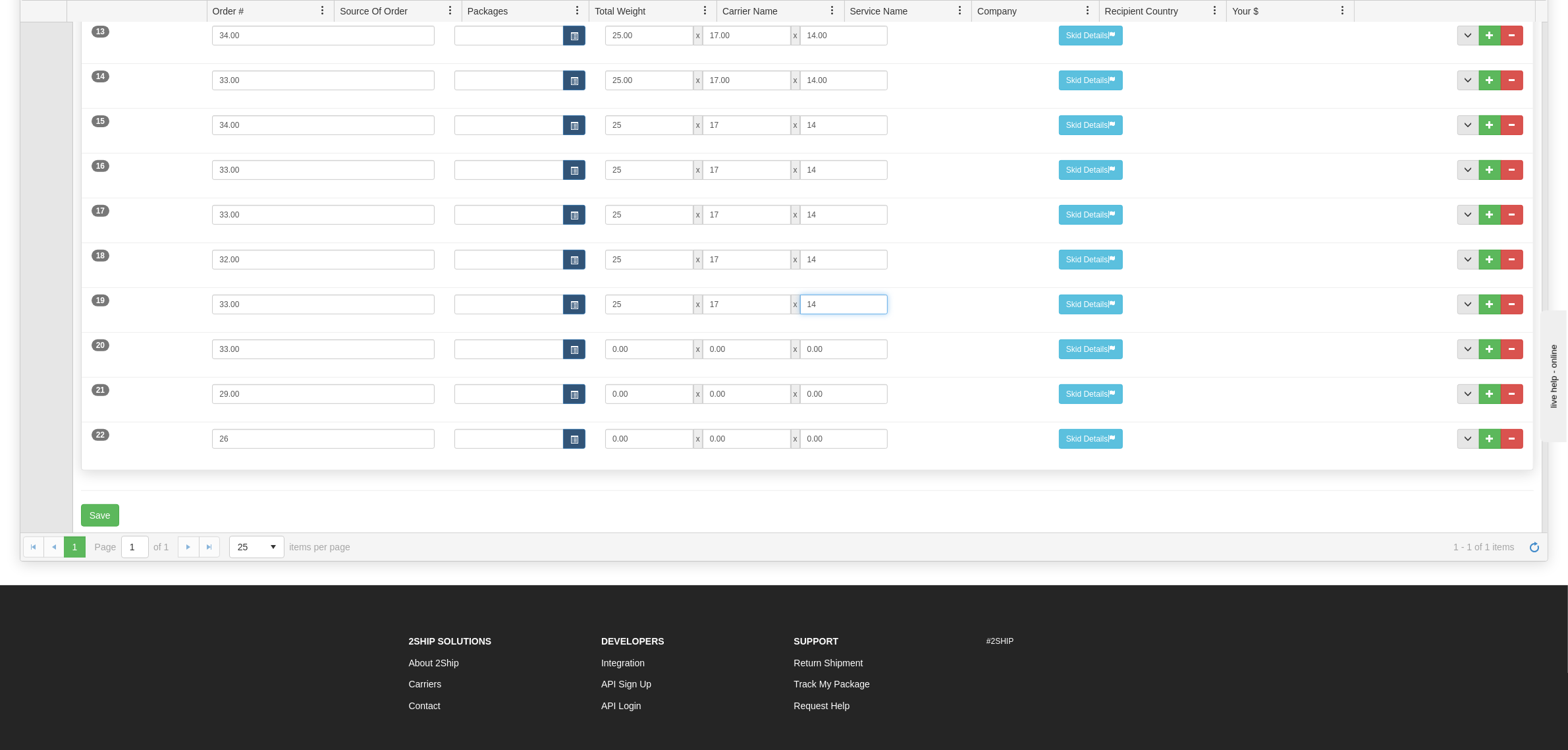
scroll to position [751, 0]
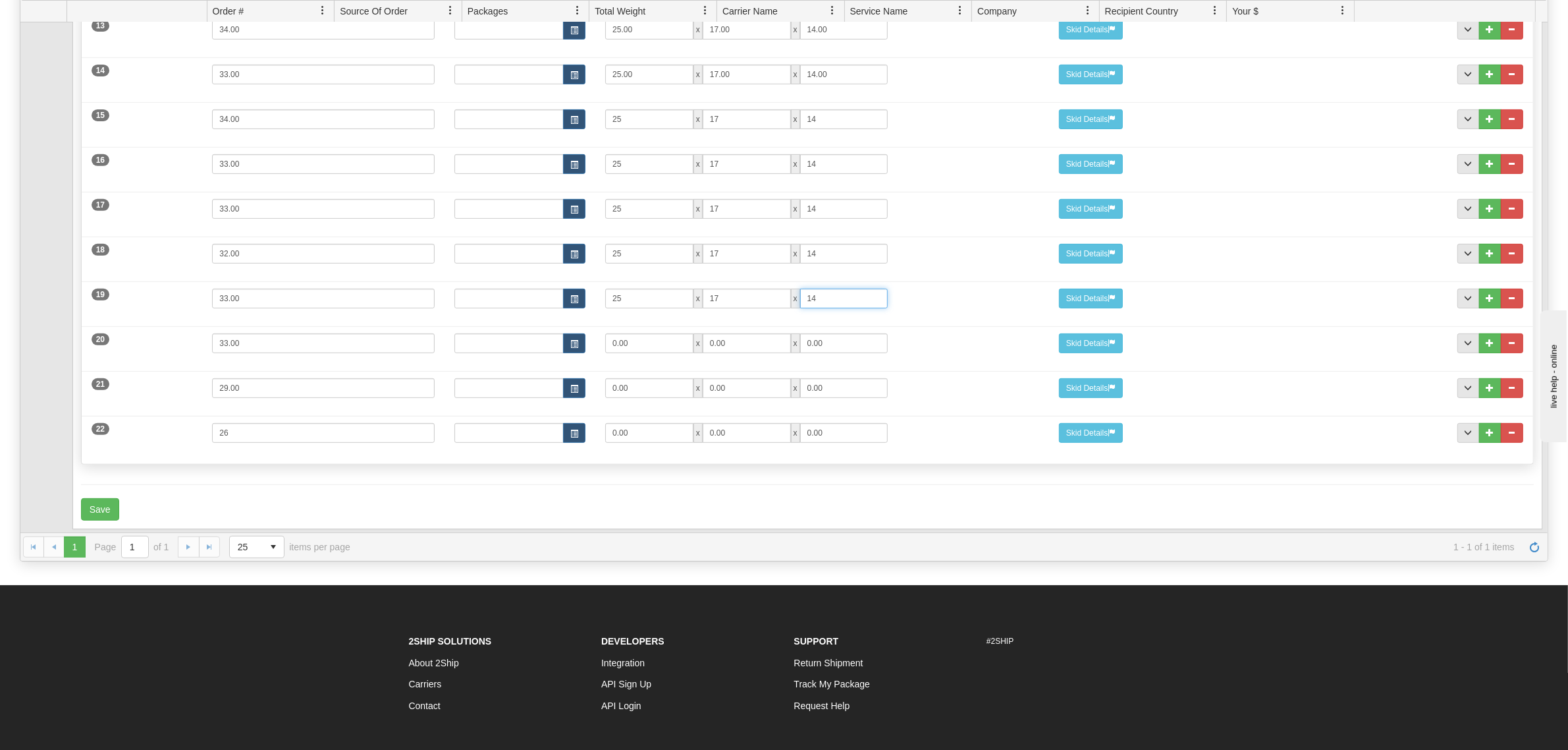
type input "14"
drag, startPoint x: 645, startPoint y: 332, endPoint x: 494, endPoint y: 328, distance: 151.1
click at [494, 333] on div "Dims Code Length Width Height 0.00 x 0.00 x 0.00" at bounding box center [747, 343] width 605 height 20
type input "25"
type input "17"
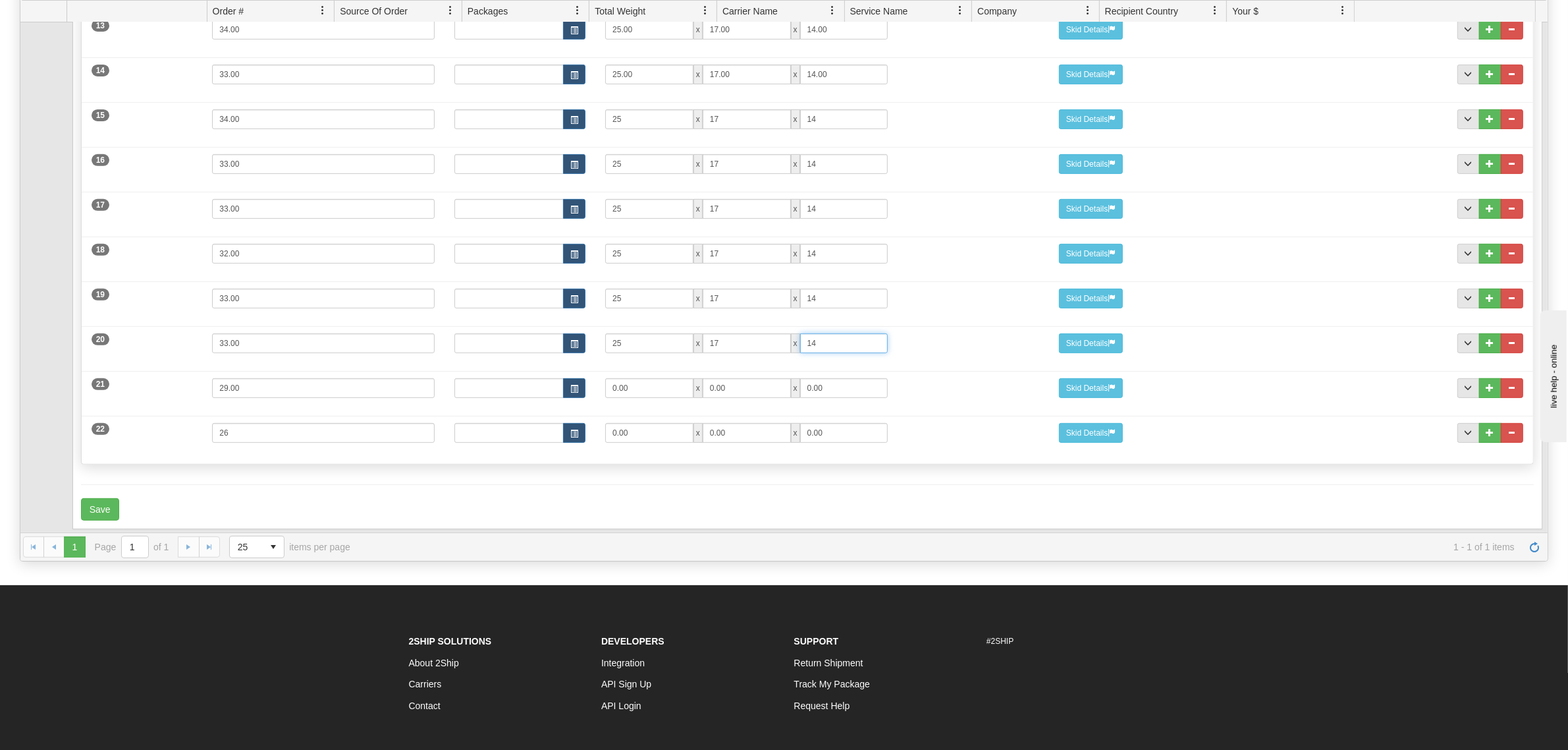
type input "14"
drag, startPoint x: 656, startPoint y: 373, endPoint x: 520, endPoint y: 373, distance: 136.0
click at [520, 378] on div "Dims Code Length Width Height 0.00 x 0.00 x 0.00" at bounding box center [747, 388] width 605 height 20
type input "25"
type input "17"
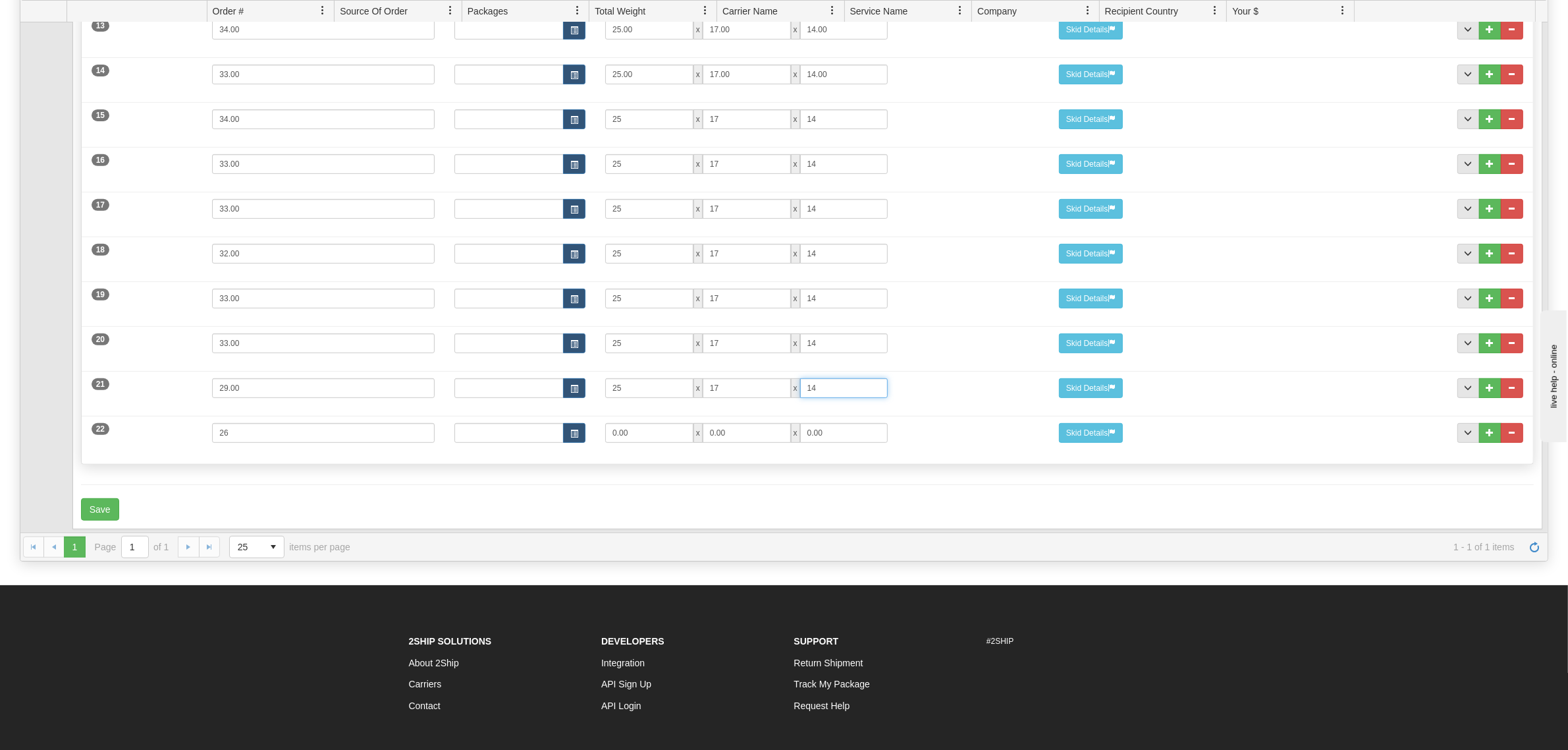
type input "14"
drag, startPoint x: 630, startPoint y: 413, endPoint x: 530, endPoint y: 418, distance: 100.1
click at [530, 423] on div "Dims Code Length Width Height 0.00 x 0.00 x 0.00" at bounding box center [747, 433] width 605 height 20
type input "25"
type input "17"
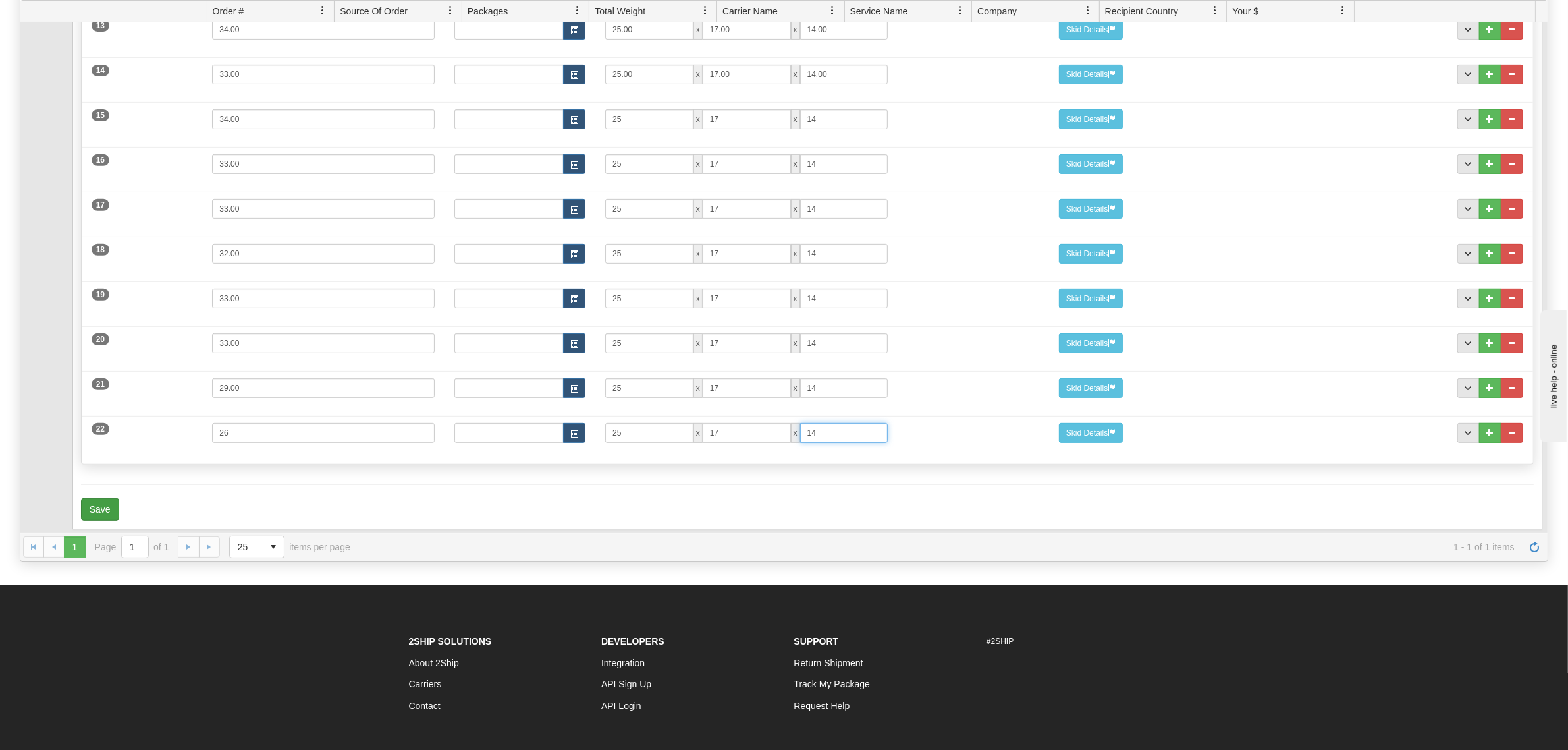
type input "14"
click at [93, 498] on button "Save" at bounding box center [100, 509] width 38 height 22
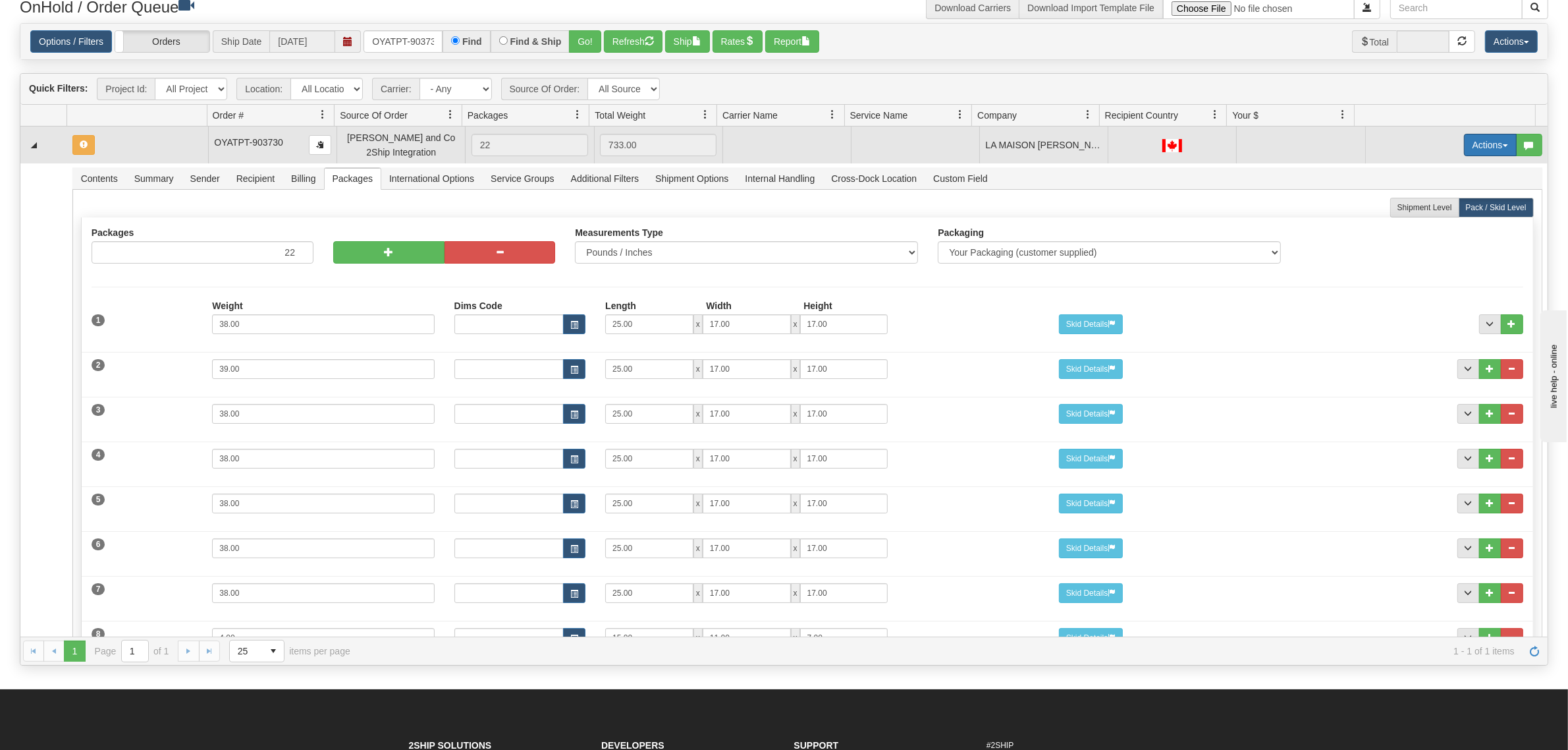
scroll to position [0, 0]
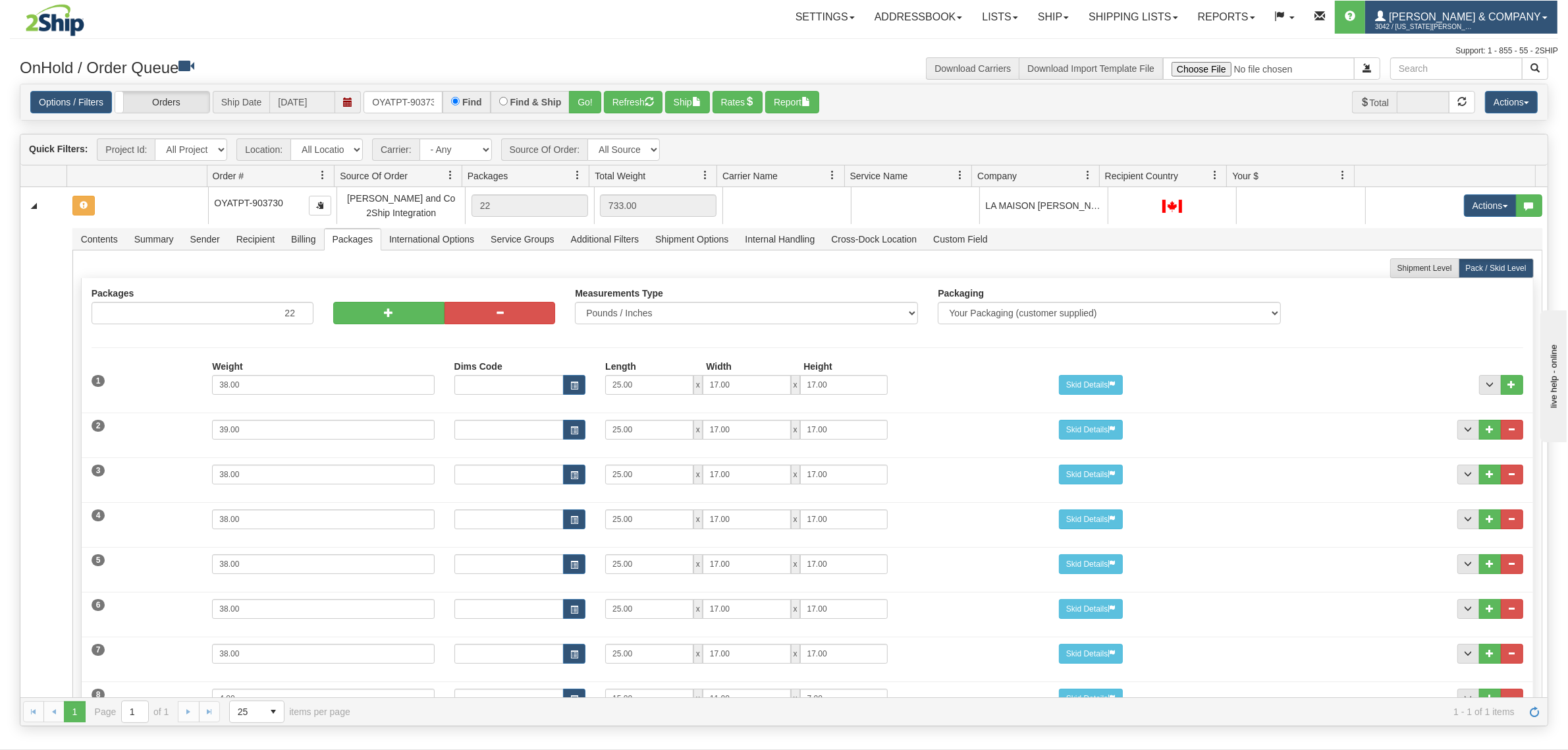
click at [1487, 13] on span "Yates & Company" at bounding box center [1463, 16] width 155 height 11
click at [1486, 78] on span "LOG OUT" at bounding box center [1469, 80] width 42 height 10
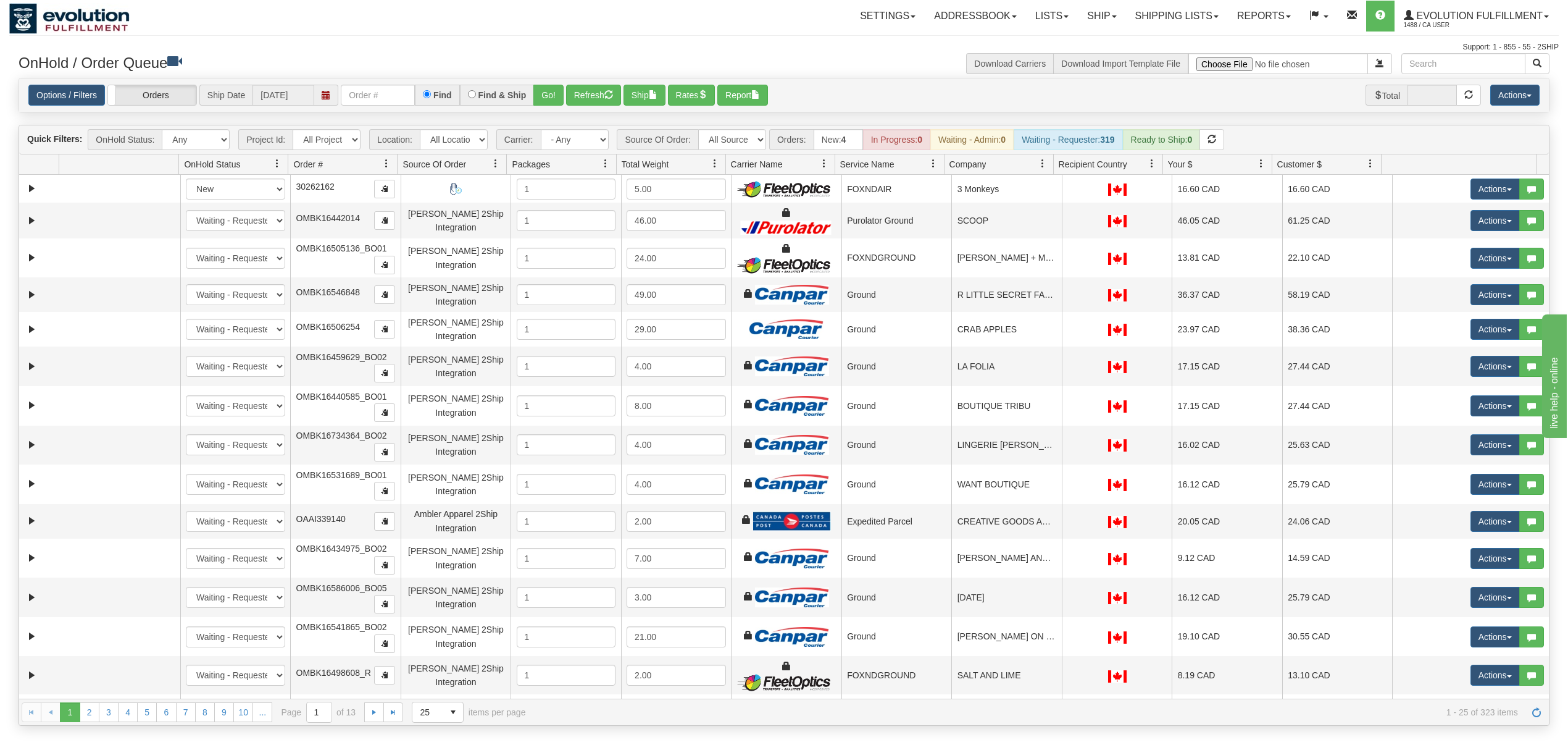
click at [1191, 0] on nav "Toggle navigation Settings Shipping Preferences Fields Preferences New Groups" at bounding box center [917, 16] width 1283 height 32
